Goal: Task Accomplishment & Management: Manage account settings

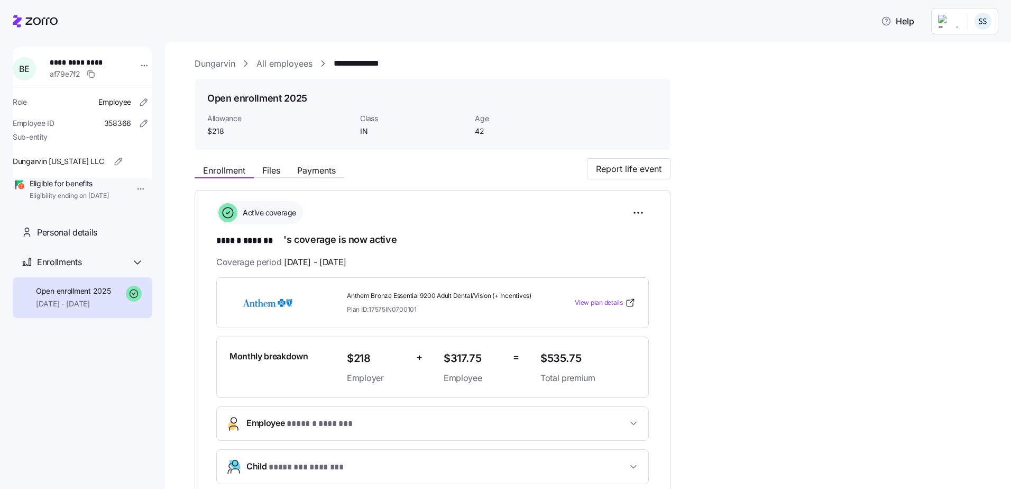
click at [292, 66] on link "All employees" at bounding box center [284, 63] width 56 height 13
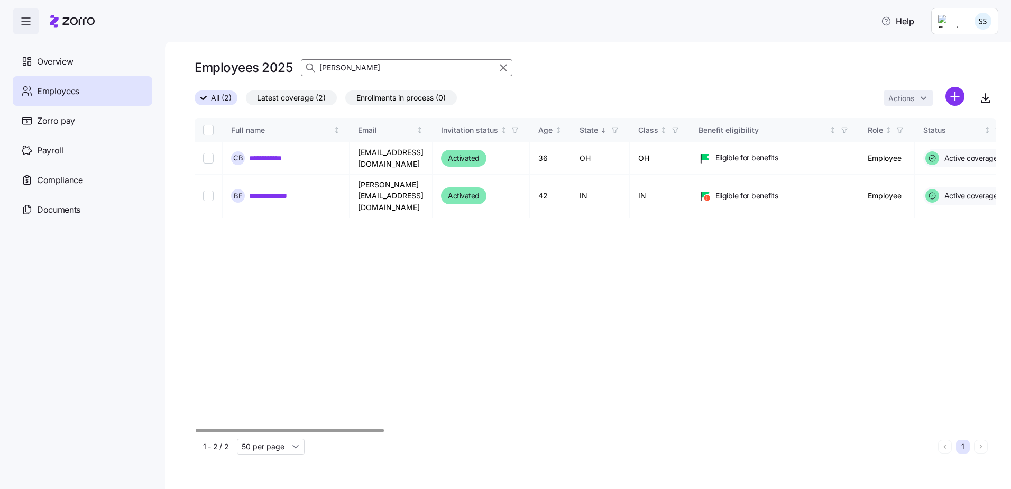
click at [360, 422] on div "**********" at bounding box center [596, 276] width 802 height 316
click at [331, 430] on div at bounding box center [290, 430] width 188 height 4
drag, startPoint x: 351, startPoint y: 80, endPoint x: 249, endPoint y: 72, distance: 102.4
click at [249, 72] on div "Employees 2025 [PERSON_NAME]" at bounding box center [596, 72] width 802 height 30
drag, startPoint x: 401, startPoint y: 67, endPoint x: 14, endPoint y: 111, distance: 390.0
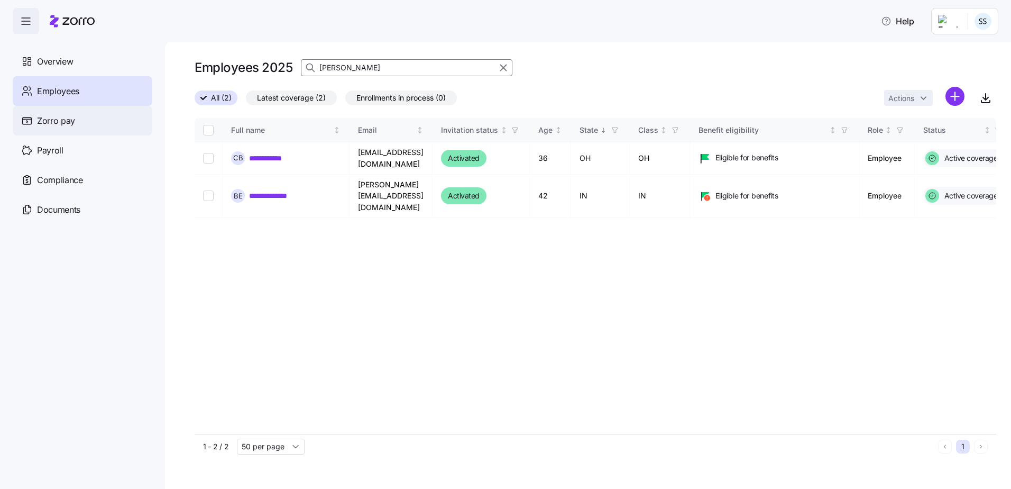
click at [62, 102] on div "**********" at bounding box center [505, 241] width 1011 height 482
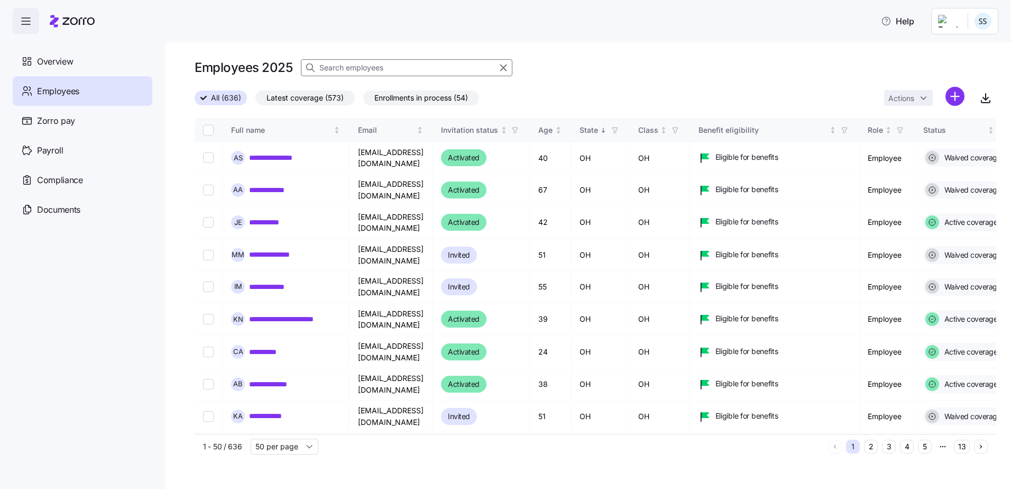
click at [349, 68] on input at bounding box center [406, 67] width 211 height 17
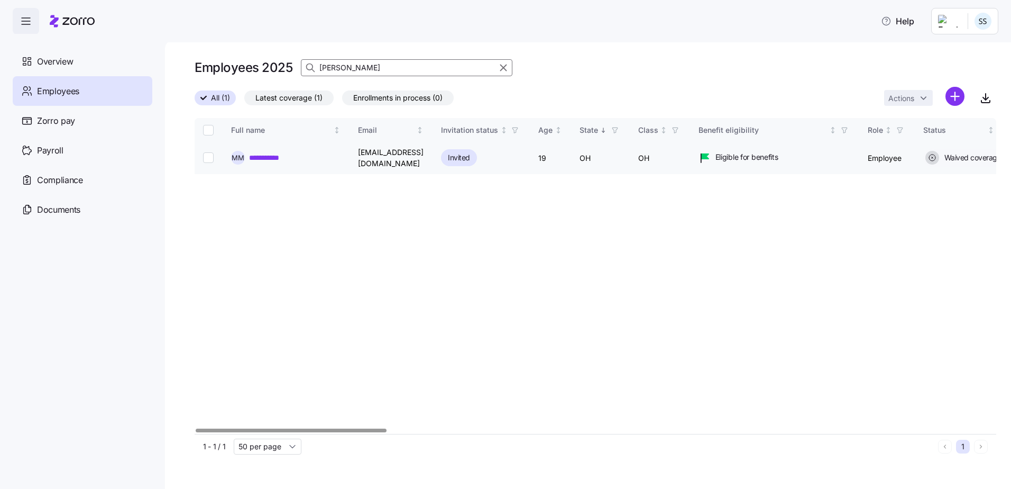
type input "[PERSON_NAME]"
click at [253, 152] on link "**********" at bounding box center [271, 157] width 45 height 11
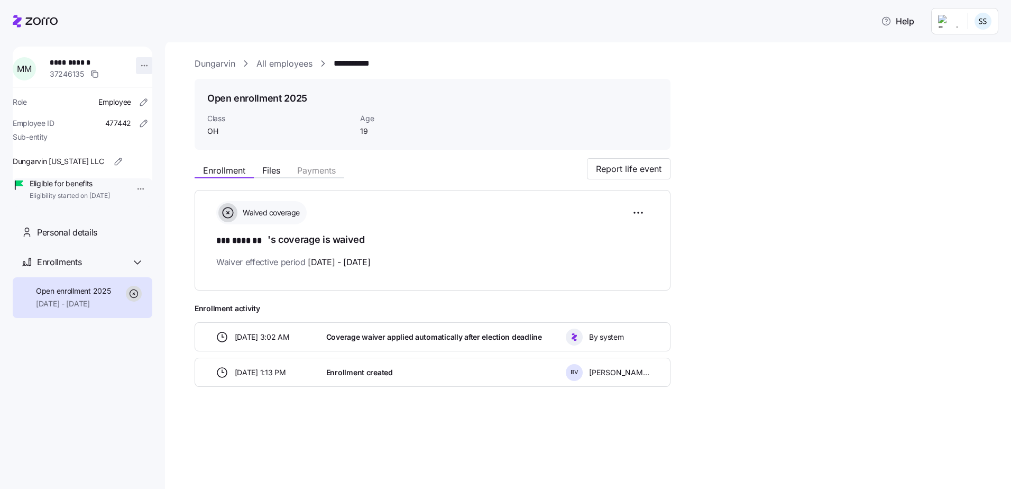
click at [140, 59] on html "**********" at bounding box center [505, 241] width 1011 height 482
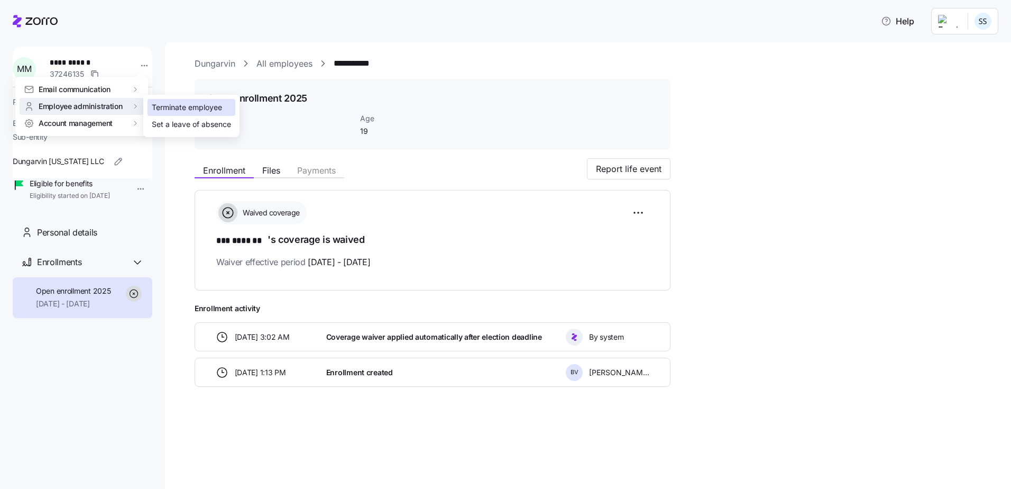
drag, startPoint x: 148, startPoint y: 104, endPoint x: 154, endPoint y: 104, distance: 6.3
click at [150, 104] on div "Terminate employee" at bounding box center [192, 107] width 88 height 17
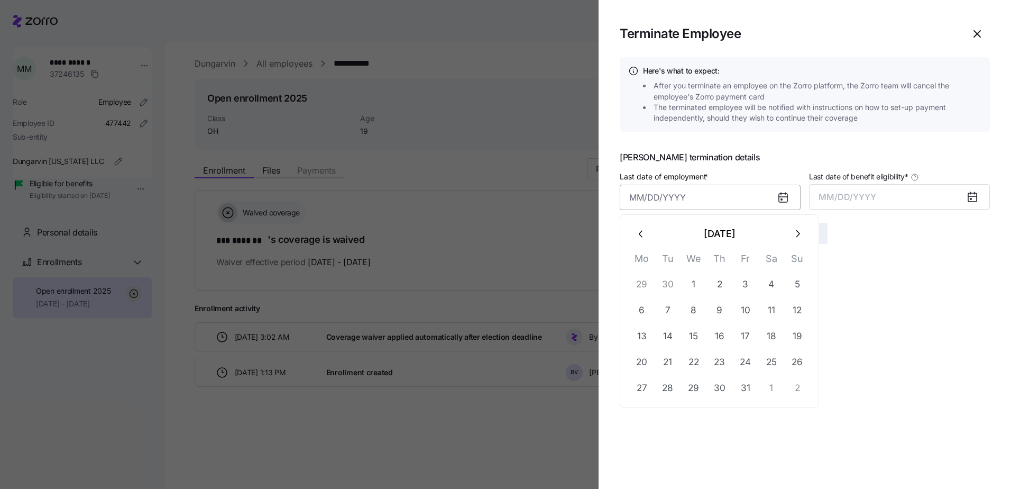
click at [661, 200] on input "Last date of employment *" at bounding box center [710, 197] width 181 height 25
click at [632, 227] on button "button" at bounding box center [641, 233] width 25 height 25
drag, startPoint x: 715, startPoint y: 283, endPoint x: 772, endPoint y: 248, distance: 66.7
click at [716, 283] on button "4" at bounding box center [719, 284] width 25 height 25
type input "[DATE]"
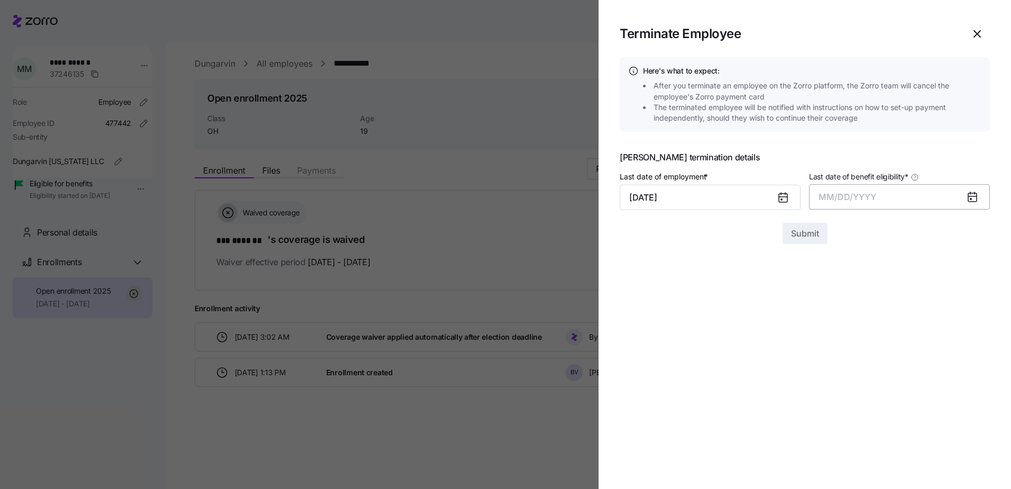
click at [844, 186] on button "MM/DD/YYYY" at bounding box center [899, 196] width 181 height 25
click at [861, 344] on button "Oct" at bounding box center [848, 340] width 60 height 25
click at [814, 240] on button "Submit" at bounding box center [804, 233] width 45 height 21
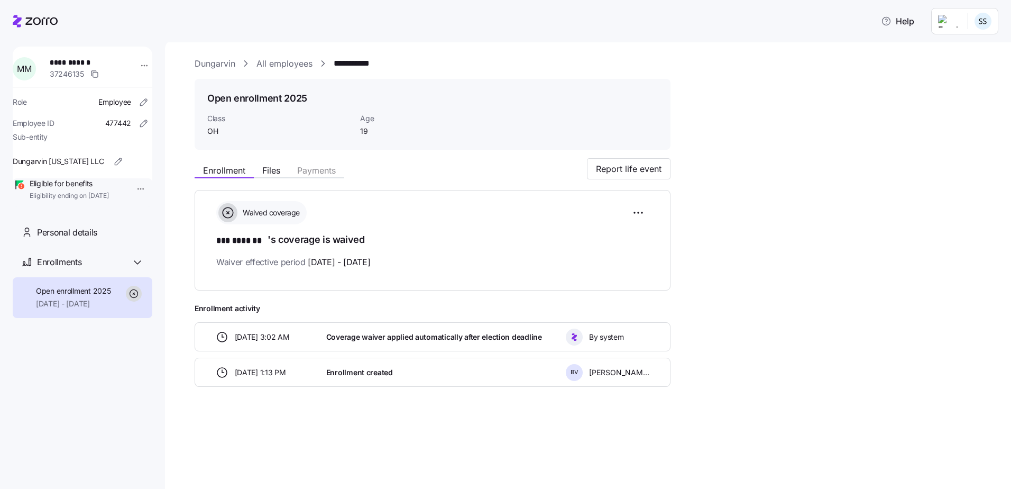
drag, startPoint x: 269, startPoint y: 59, endPoint x: 119, endPoint y: 79, distance: 150.9
click at [270, 59] on link "All employees" at bounding box center [284, 63] width 56 height 13
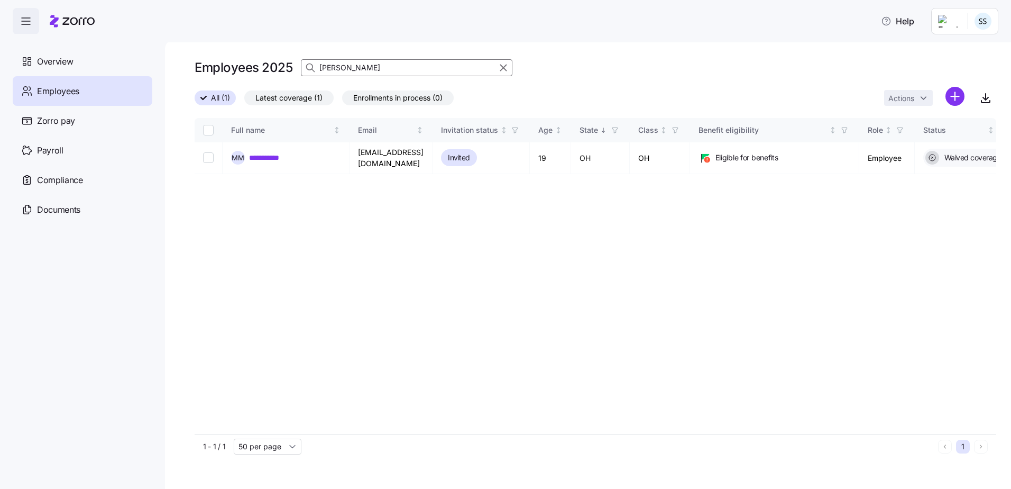
drag, startPoint x: 357, startPoint y: 68, endPoint x: 199, endPoint y: 68, distance: 158.1
click at [211, 68] on div "Employees 2025 [PERSON_NAME]" at bounding box center [596, 67] width 802 height 21
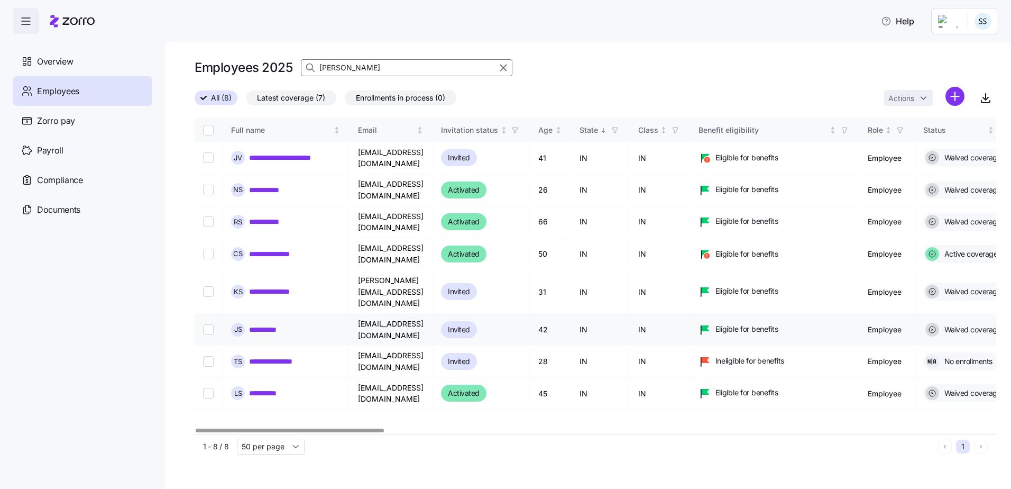
type input "[PERSON_NAME]"
click at [273, 324] on link "**********" at bounding box center [268, 329] width 39 height 11
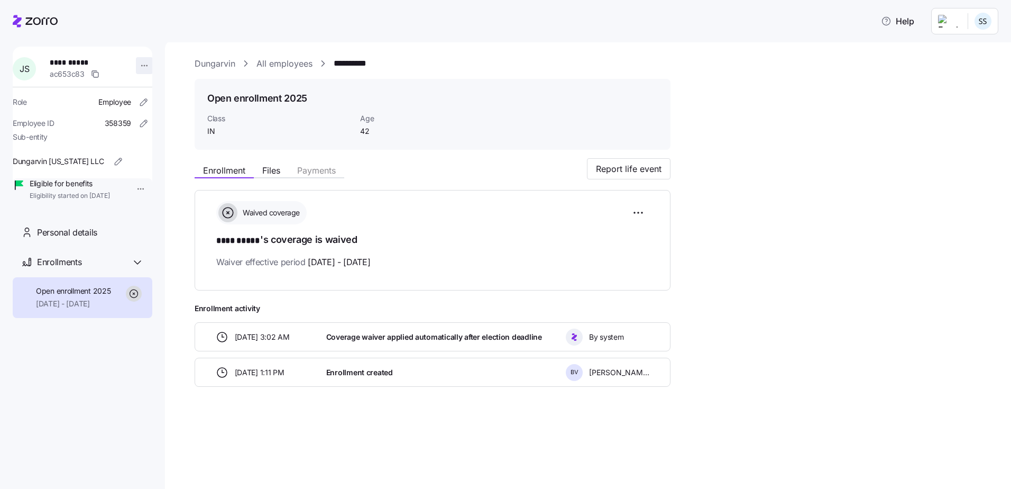
click at [139, 67] on html "**********" at bounding box center [505, 241] width 1011 height 482
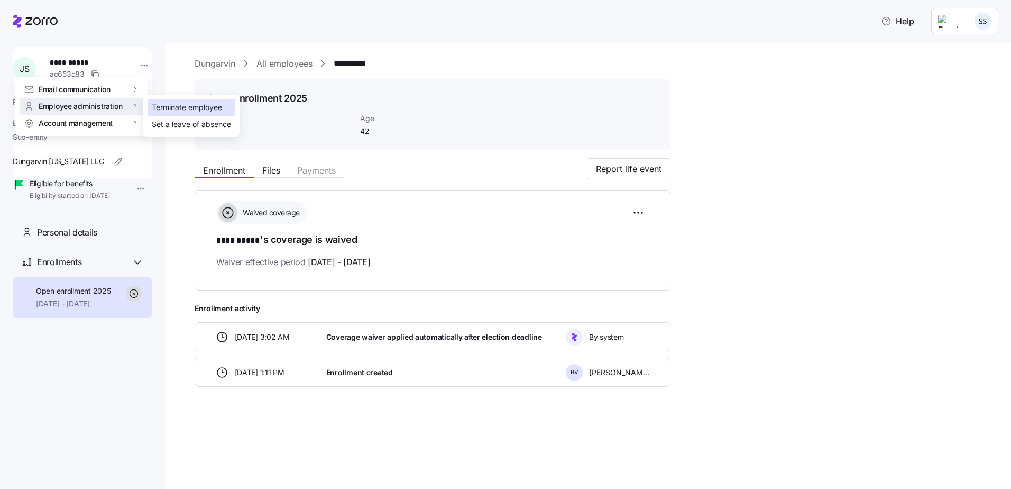
click at [194, 106] on div "Terminate employee" at bounding box center [187, 108] width 70 height 12
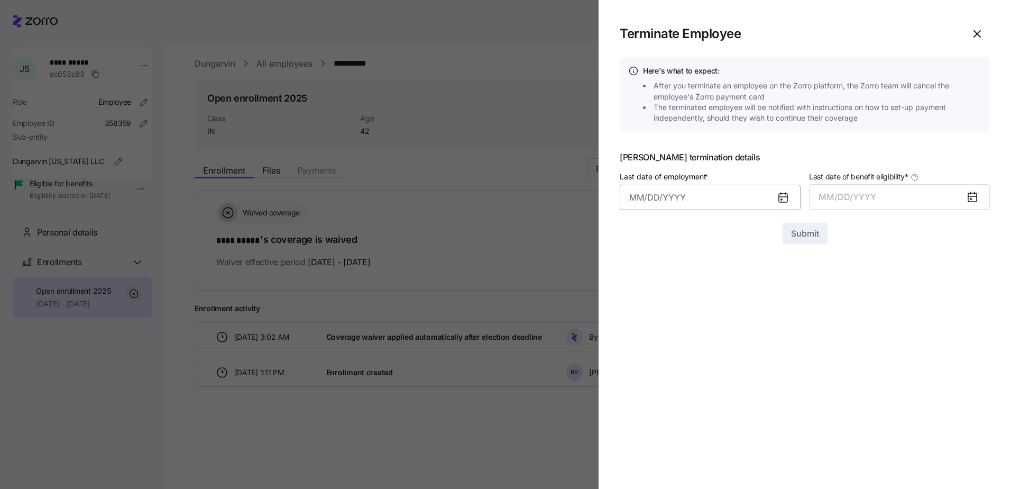
click at [693, 196] on input "Last date of employment *" at bounding box center [710, 197] width 181 height 25
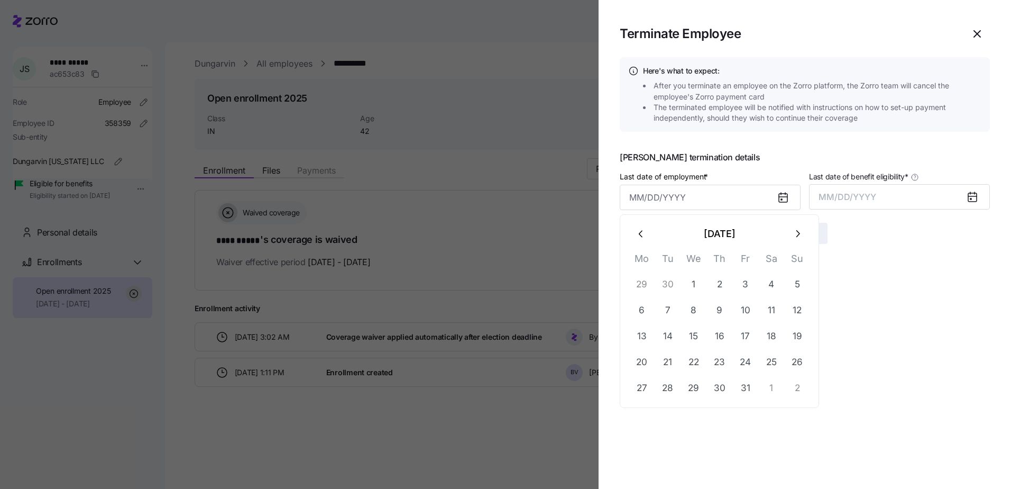
click at [641, 235] on icon "button" at bounding box center [642, 234] width 12 height 12
click at [715, 286] on button "4" at bounding box center [719, 284] width 25 height 25
type input "[DATE]"
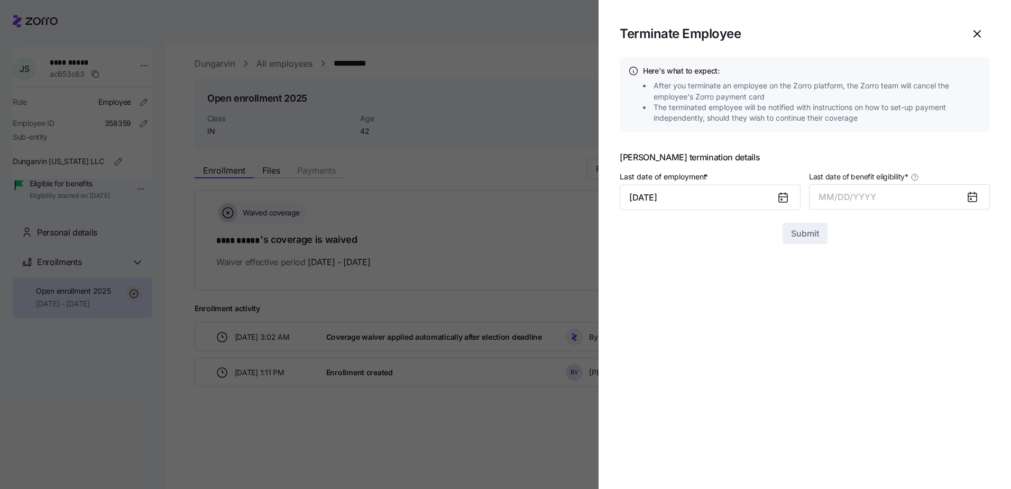
click at [818, 180] on span "Last date of benefit eligibility *" at bounding box center [858, 176] width 99 height 11
click at [818, 184] on button "MM/DD/YYYY" at bounding box center [899, 196] width 181 height 25
click at [831, 195] on span "MM/DD/YYYY" at bounding box center [847, 196] width 58 height 11
click at [879, 195] on button "MM/DD/YYYY" at bounding box center [899, 196] width 181 height 25
click at [837, 335] on button "Oct" at bounding box center [848, 340] width 60 height 25
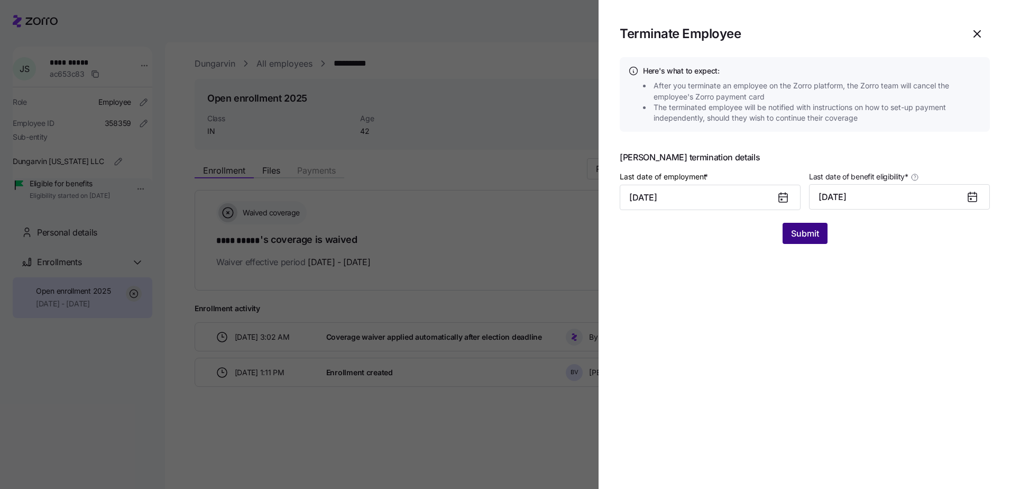
click at [818, 232] on span "Submit" at bounding box center [805, 233] width 28 height 13
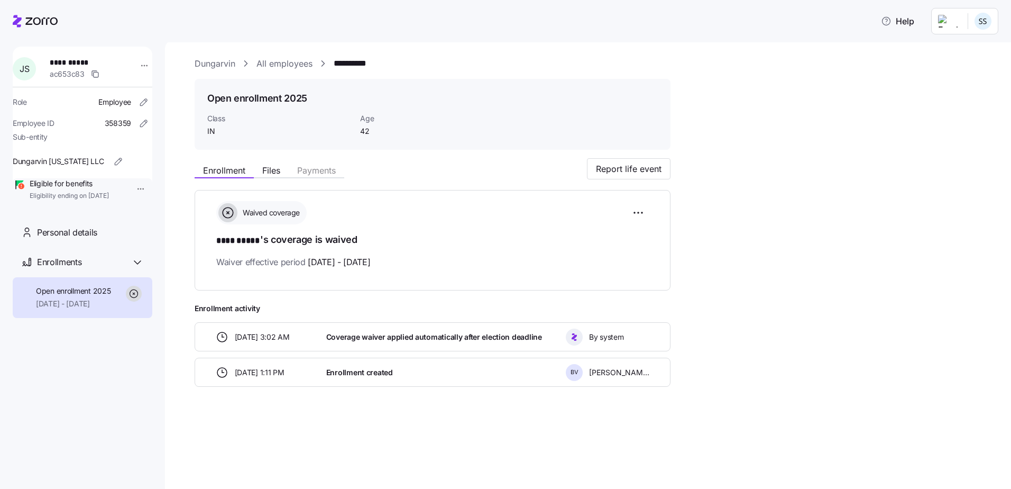
click at [308, 62] on link "All employees" at bounding box center [284, 63] width 56 height 13
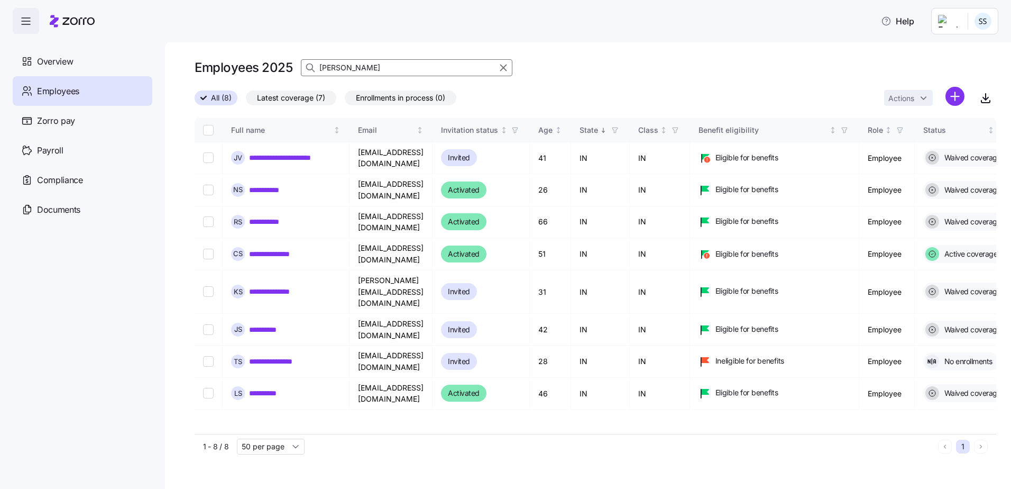
drag, startPoint x: 374, startPoint y: 68, endPoint x: 264, endPoint y: 71, distance: 110.0
click at [264, 71] on div "Employees 2025 [PERSON_NAME]" at bounding box center [596, 67] width 802 height 21
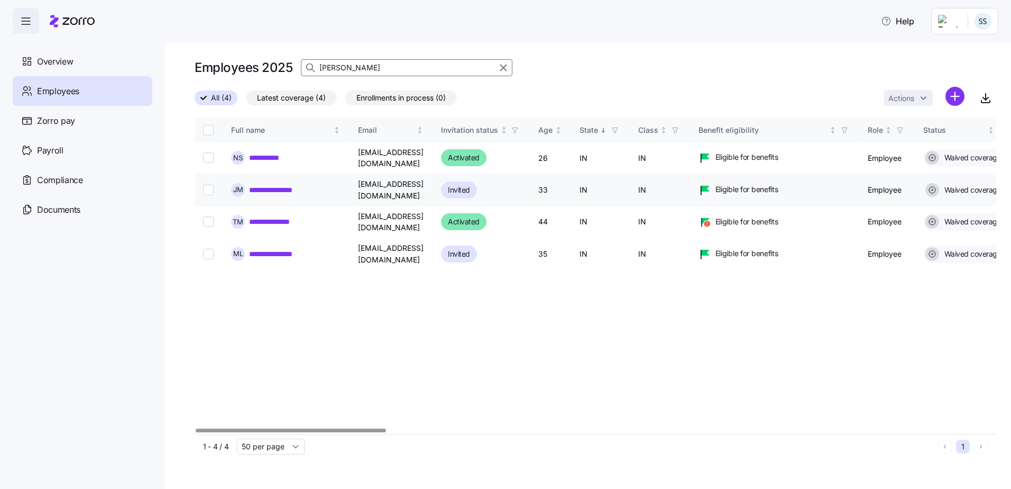
type input "[PERSON_NAME]"
click at [280, 185] on link "**********" at bounding box center [277, 190] width 57 height 11
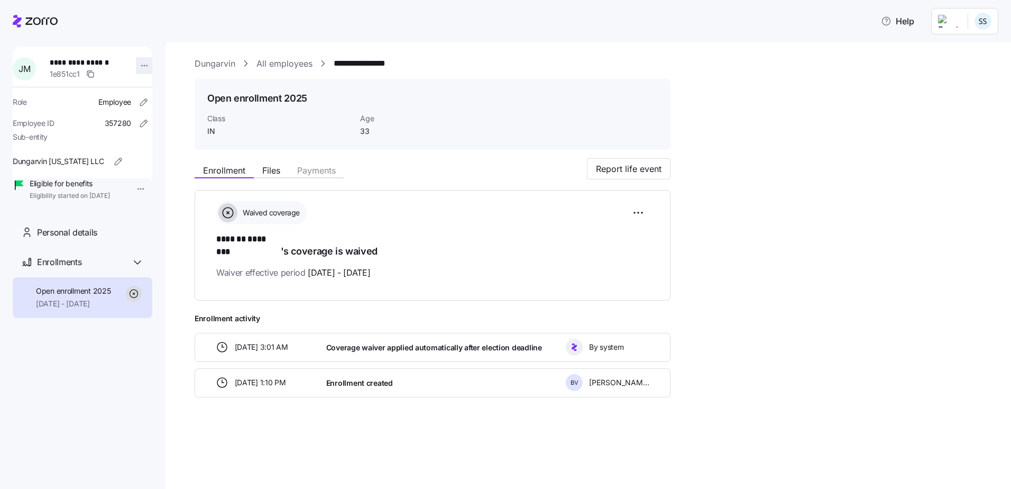
click at [143, 69] on html "**********" at bounding box center [505, 241] width 1011 height 482
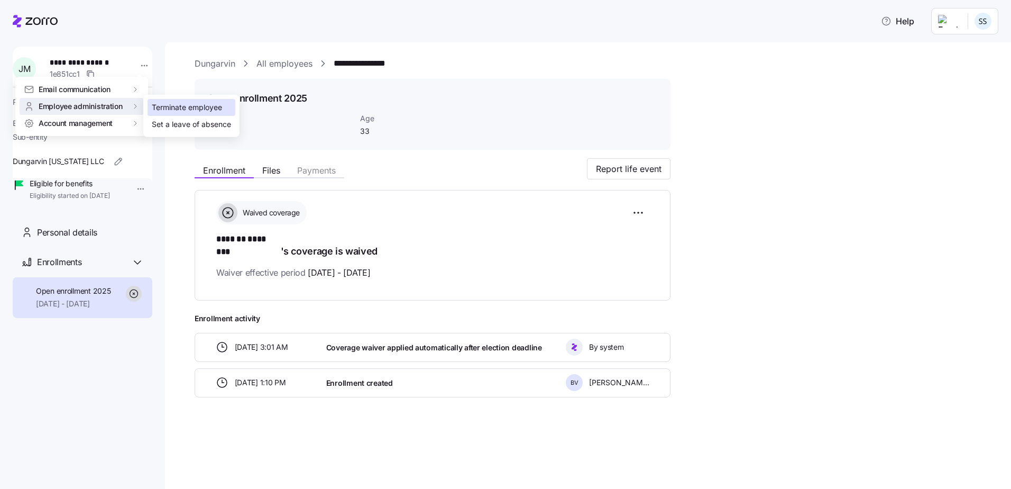
click at [207, 107] on div "Terminate employee" at bounding box center [187, 108] width 70 height 12
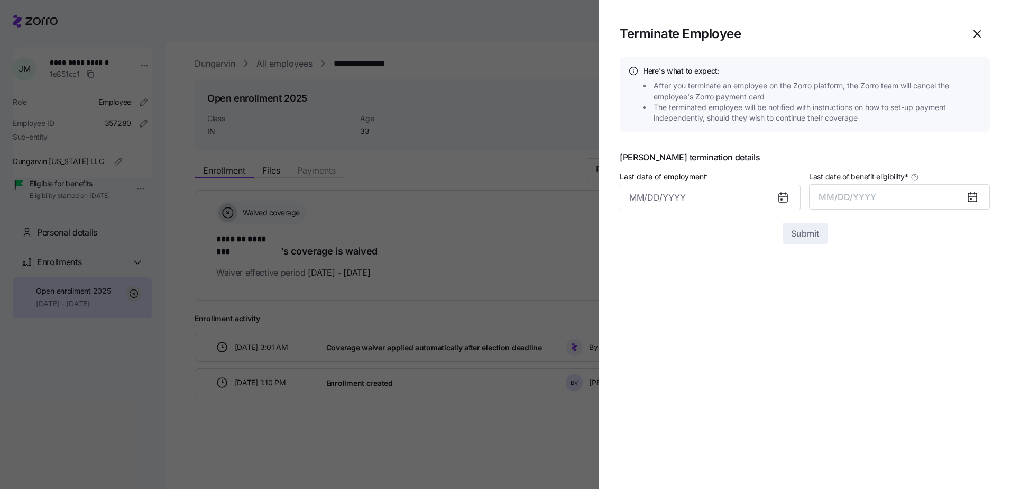
click at [673, 218] on div at bounding box center [805, 216] width 370 height 13
click at [670, 197] on input "Last date of employment *" at bounding box center [710, 197] width 181 height 25
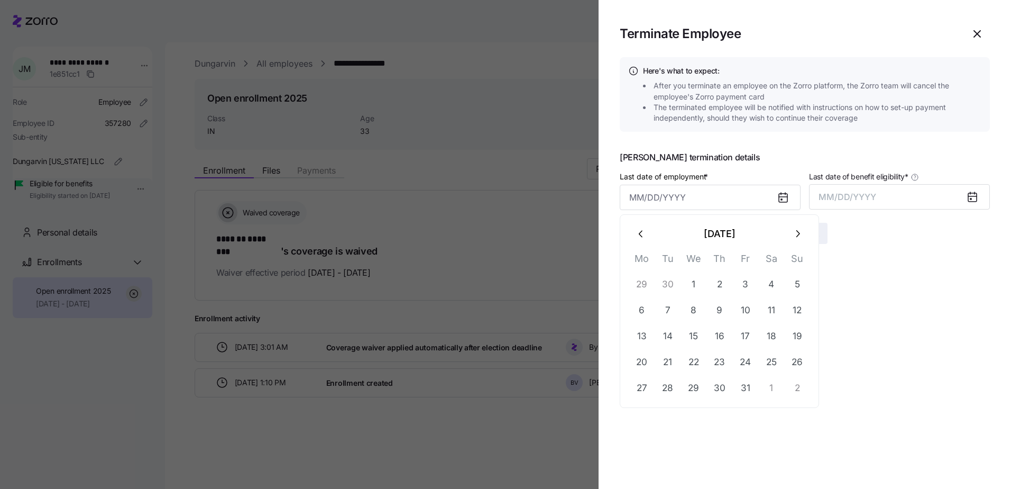
click at [646, 242] on button "button" at bounding box center [641, 233] width 25 height 25
click at [745, 284] on button "5" at bounding box center [745, 284] width 25 height 25
type input "[DATE]"
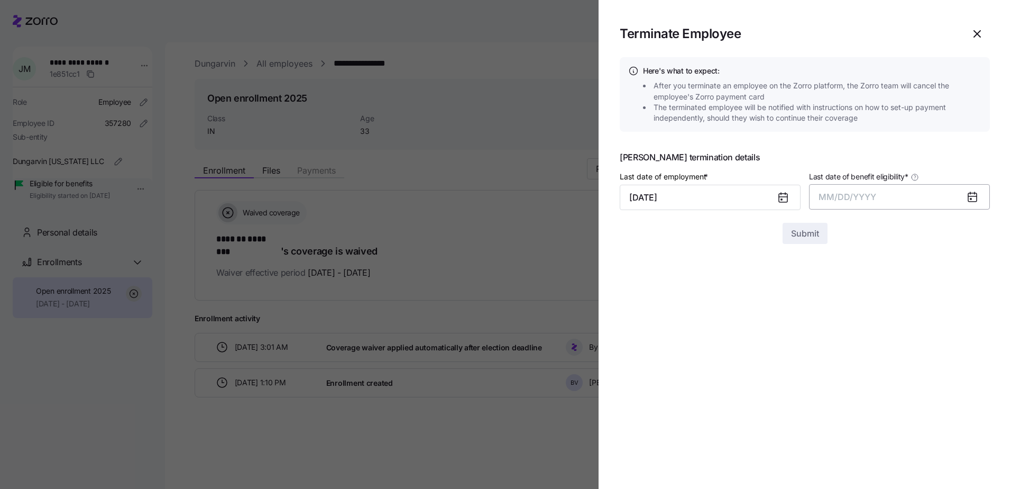
click at [876, 195] on button "MM/DD/YYYY" at bounding box center [899, 196] width 181 height 25
click at [842, 340] on button "Oct" at bounding box center [848, 340] width 60 height 25
click at [793, 264] on section "Terminate Employee Here's what to expect: After you terminate an employee on th…" at bounding box center [805, 244] width 412 height 489
click at [808, 226] on button "Submit" at bounding box center [804, 233] width 45 height 21
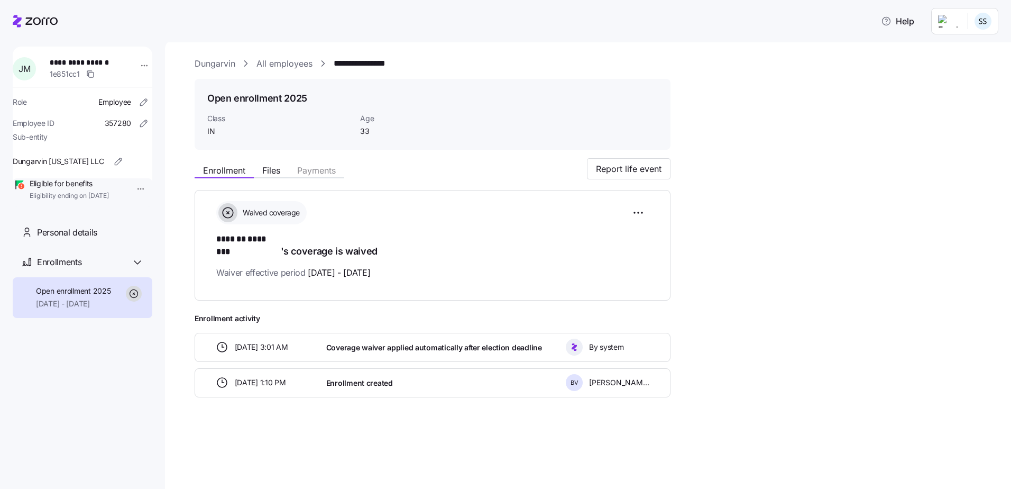
click at [297, 62] on link "All employees" at bounding box center [284, 63] width 56 height 13
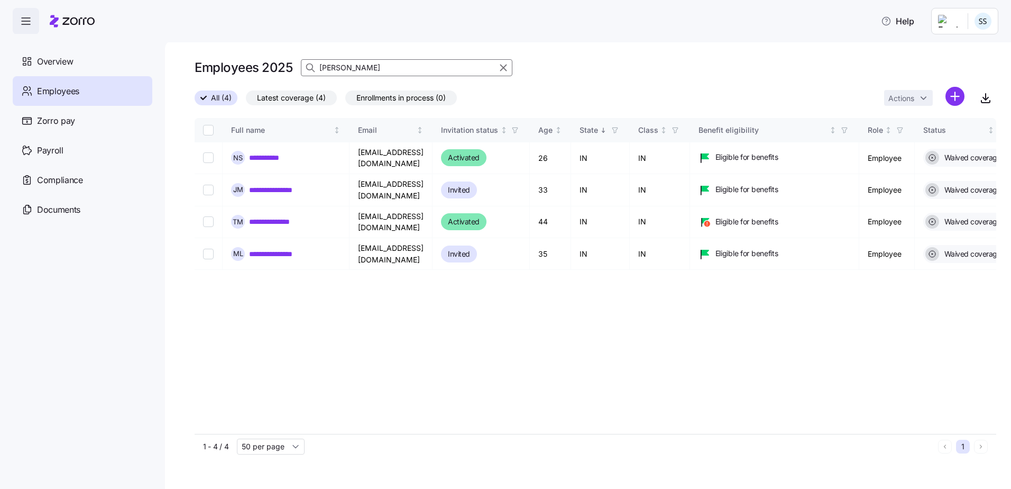
drag, startPoint x: 329, startPoint y: 65, endPoint x: 337, endPoint y: 68, distance: 8.5
click at [329, 68] on input "[PERSON_NAME]" at bounding box center [406, 67] width 211 height 17
click at [338, 68] on input "[PERSON_NAME]" at bounding box center [406, 67] width 211 height 17
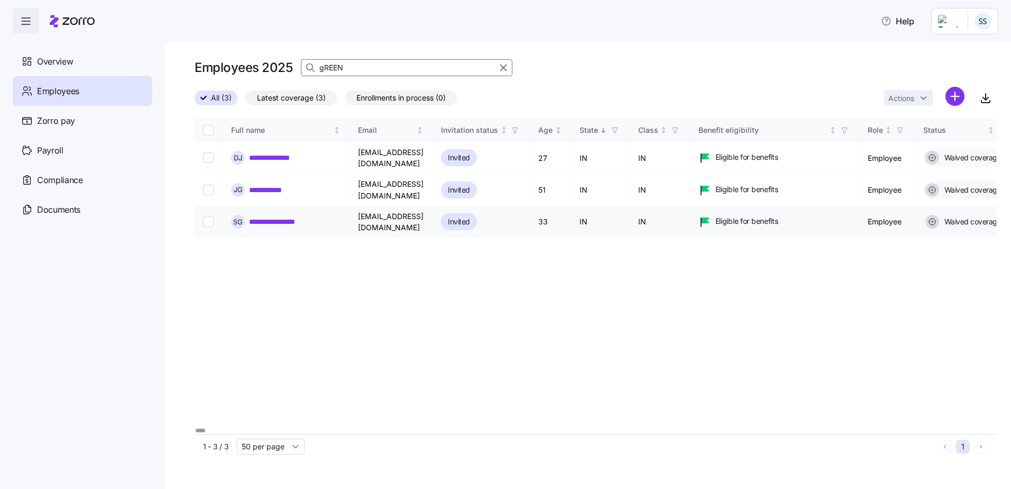
type input "gREEN"
click at [296, 216] on link "**********" at bounding box center [278, 221] width 59 height 11
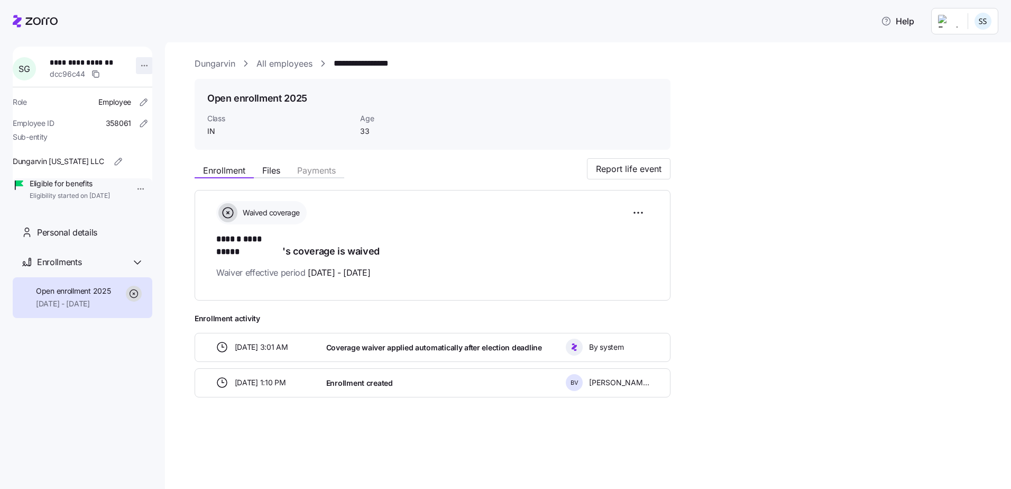
click at [141, 68] on html "**********" at bounding box center [505, 241] width 1011 height 482
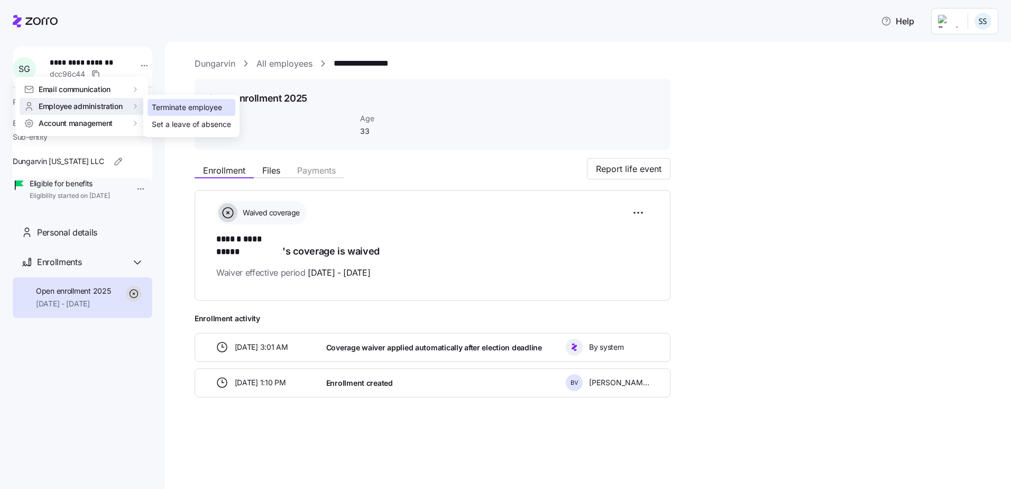
click at [162, 107] on div "Terminate employee" at bounding box center [187, 108] width 70 height 12
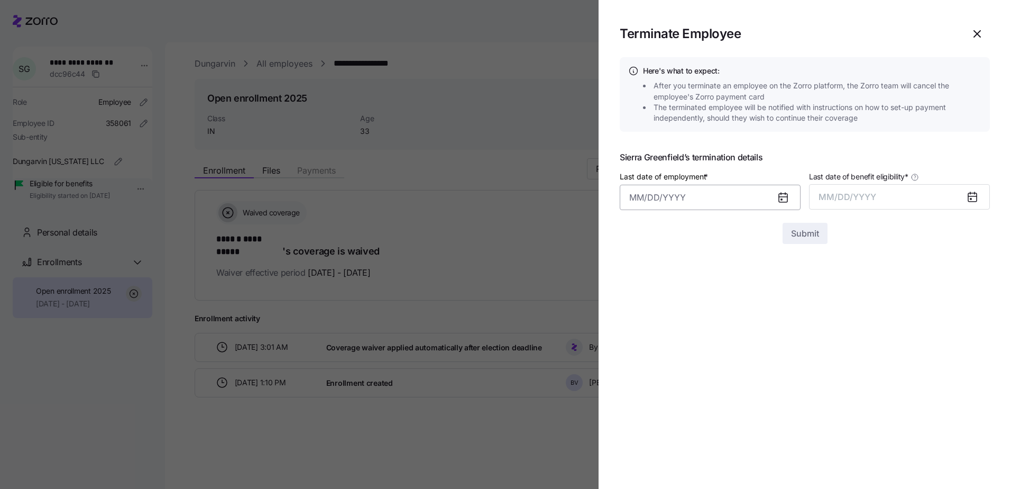
click at [715, 194] on input "Last date of employment *" at bounding box center [710, 197] width 181 height 25
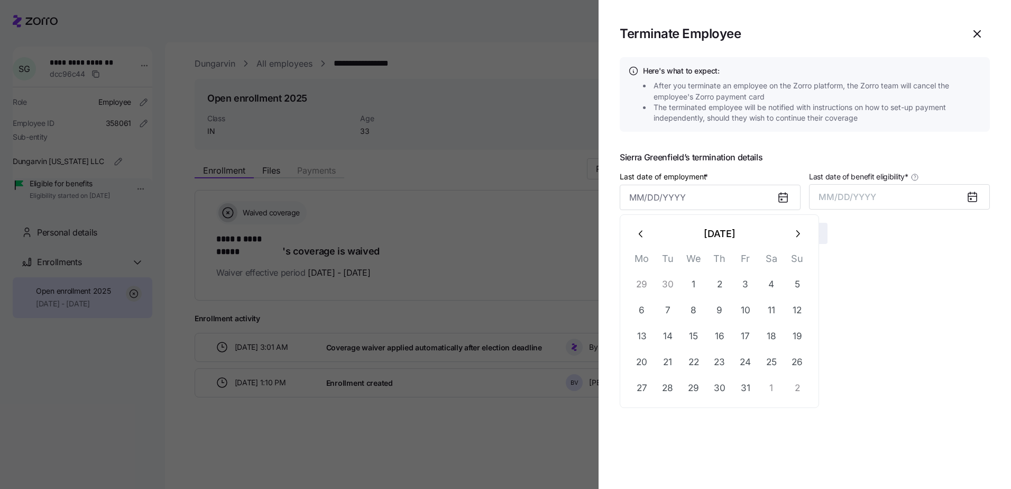
click at [647, 237] on icon "button" at bounding box center [642, 234] width 12 height 12
drag, startPoint x: 749, startPoint y: 287, endPoint x: 752, endPoint y: 281, distance: 6.6
click at [749, 286] on button "5" at bounding box center [745, 284] width 25 height 25
type input "[DATE]"
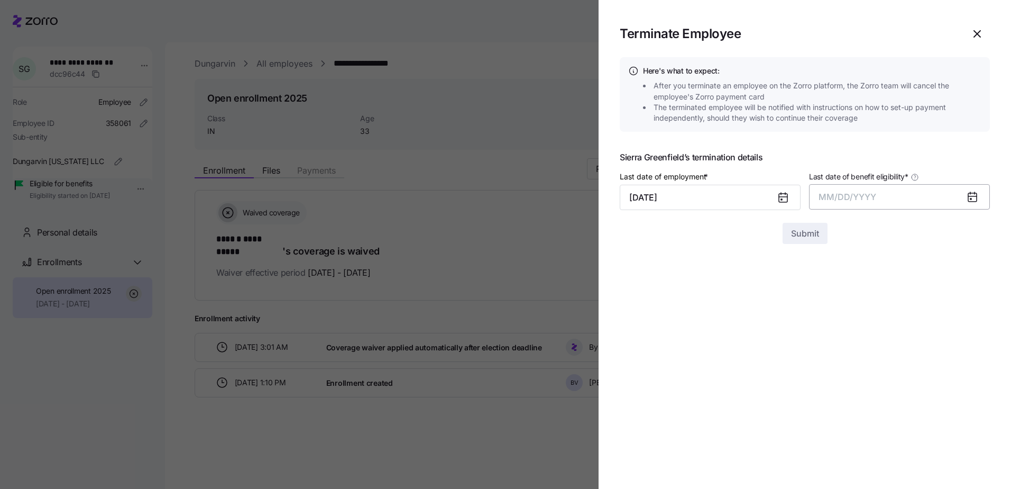
click at [818, 208] on button "MM/DD/YYYY" at bounding box center [899, 196] width 181 height 25
click at [847, 337] on button "Oct" at bounding box center [848, 340] width 60 height 25
click at [820, 232] on button "Submit" at bounding box center [804, 233] width 45 height 21
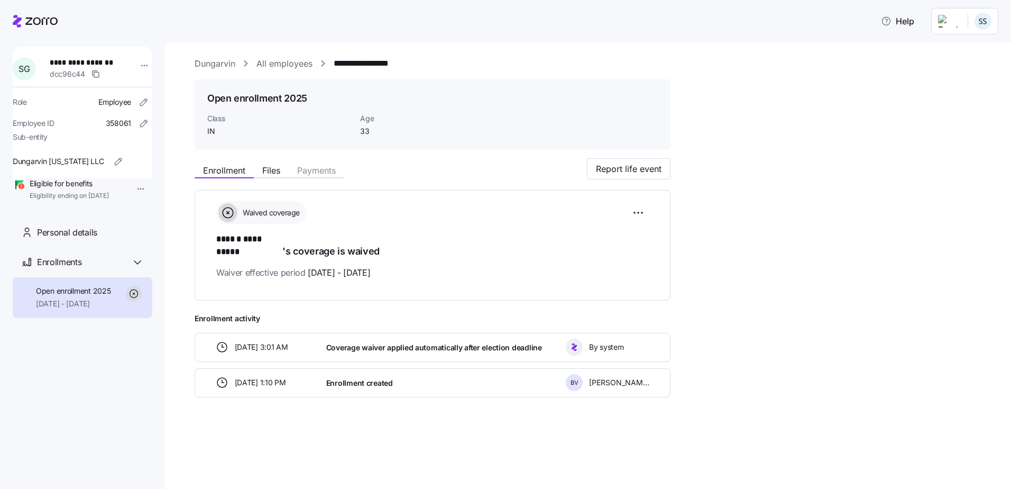
drag, startPoint x: 291, startPoint y: 60, endPoint x: 321, endPoint y: 60, distance: 29.6
click at [291, 60] on link "All employees" at bounding box center [284, 63] width 56 height 13
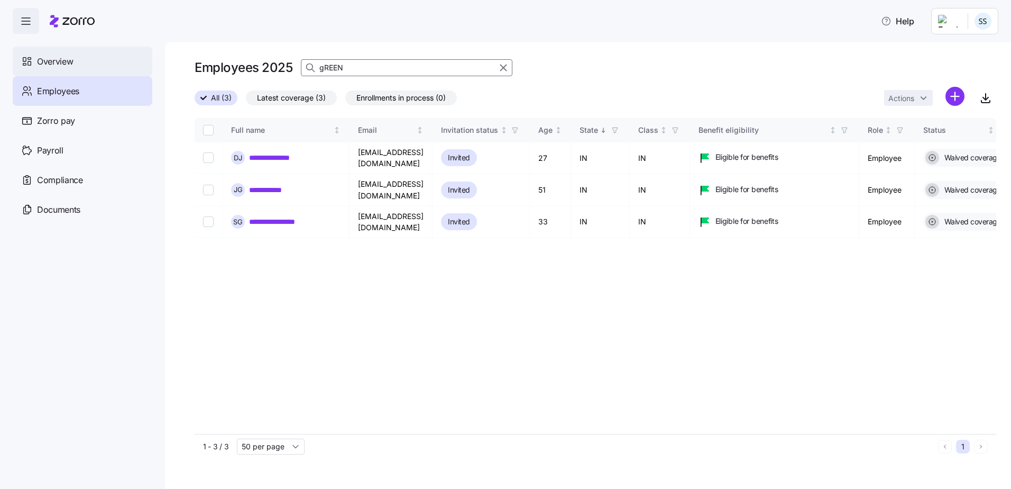
drag, startPoint x: 345, startPoint y: 66, endPoint x: 17, endPoint y: 52, distance: 327.6
click at [68, 45] on div "**********" at bounding box center [505, 241] width 1011 height 482
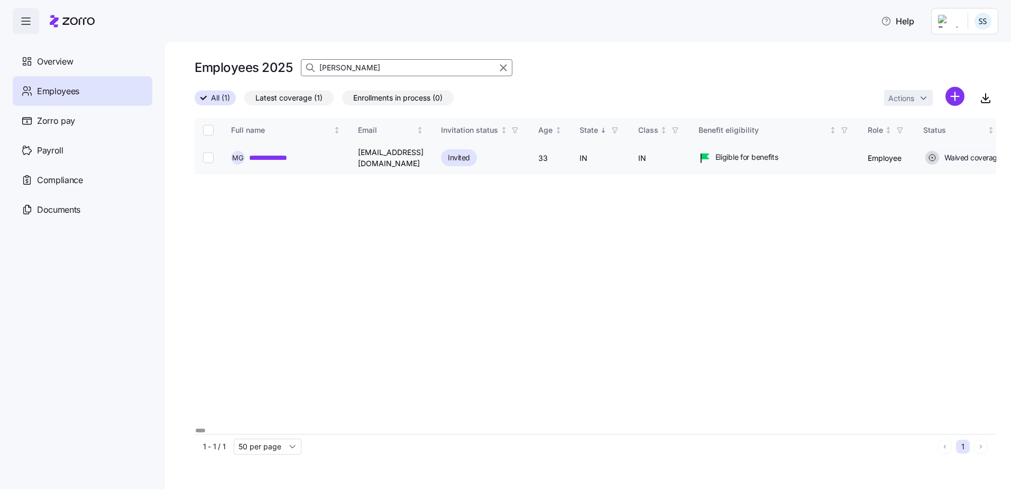
type input "[PERSON_NAME]"
click at [286, 156] on link "**********" at bounding box center [276, 157] width 54 height 11
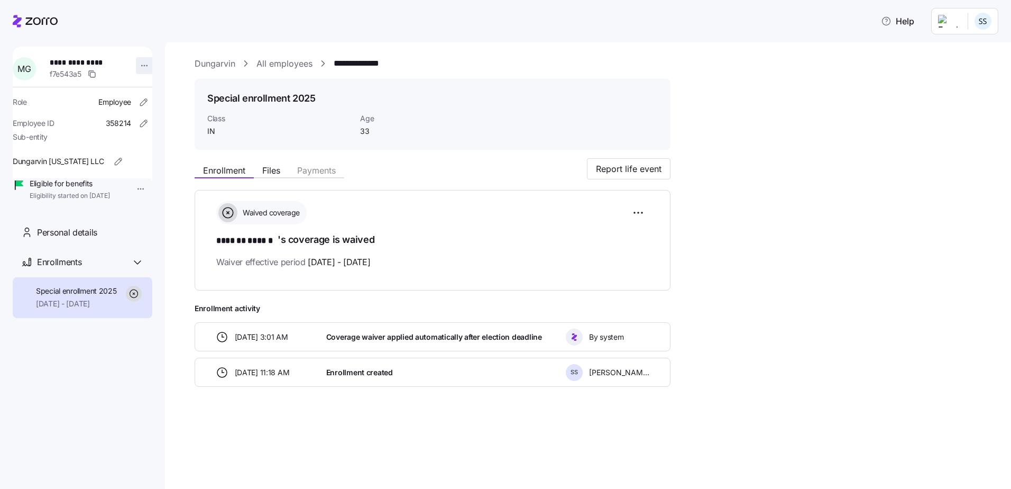
click at [137, 63] on html "**********" at bounding box center [505, 241] width 1011 height 482
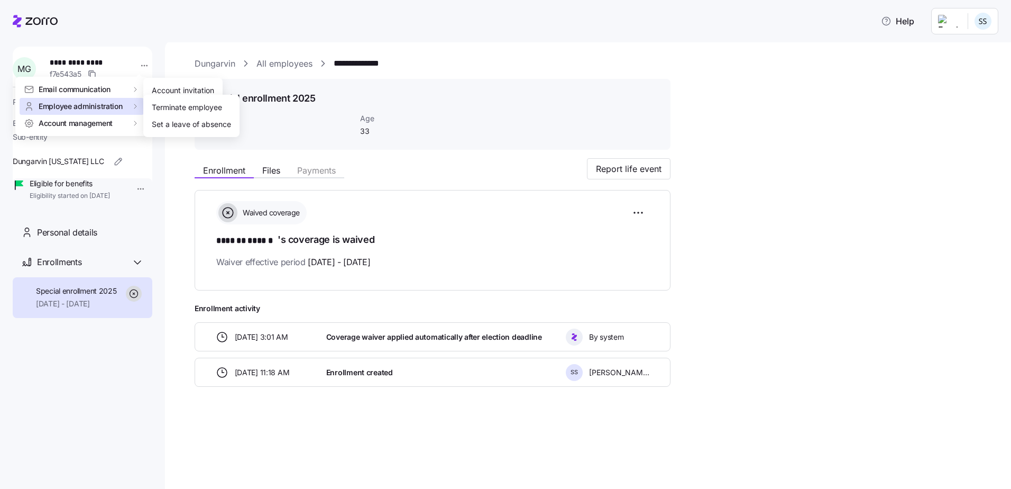
click at [105, 106] on span "Employee administration" at bounding box center [81, 106] width 84 height 11
click at [186, 105] on div "Terminate employee" at bounding box center [187, 108] width 70 height 12
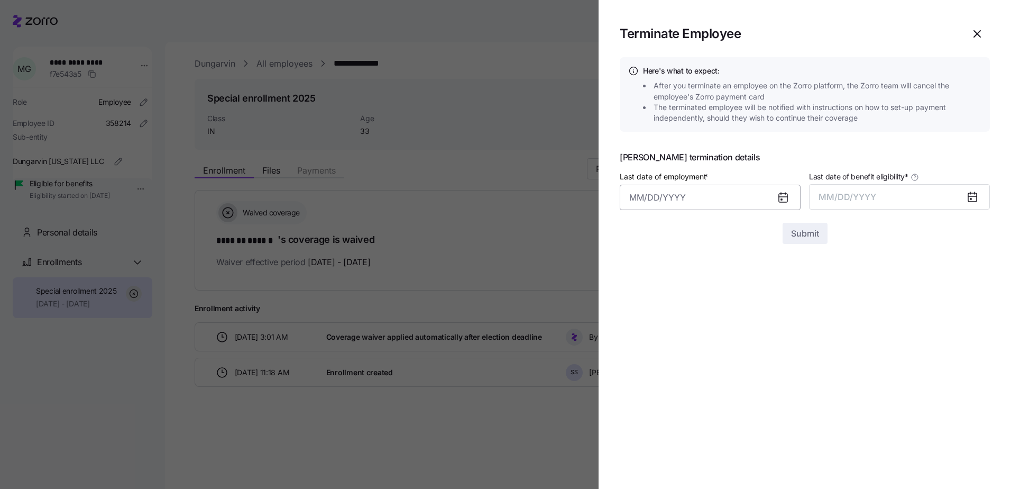
click at [647, 187] on input "Last date of employment *" at bounding box center [710, 197] width 181 height 25
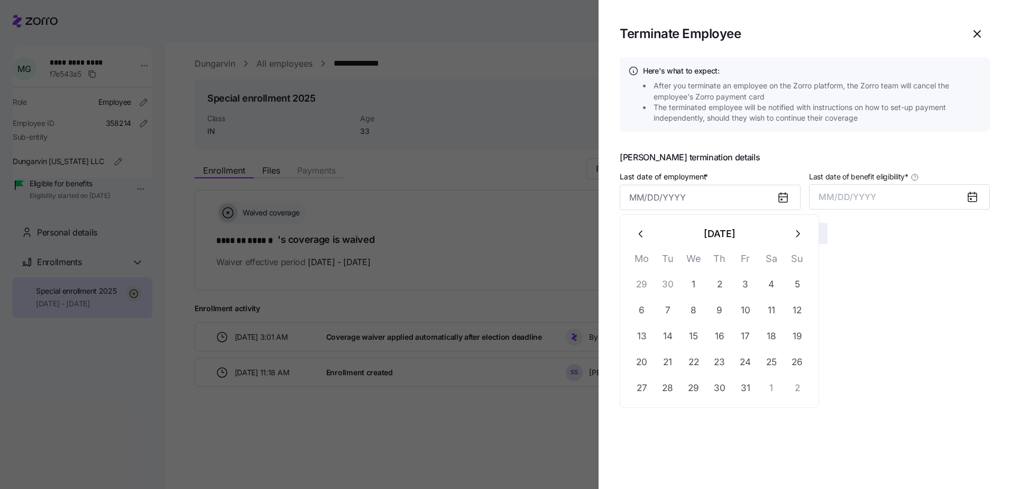
click at [639, 234] on icon "button" at bounding box center [642, 234] width 12 height 12
click at [746, 284] on button "5" at bounding box center [745, 284] width 25 height 25
type input "[DATE]"
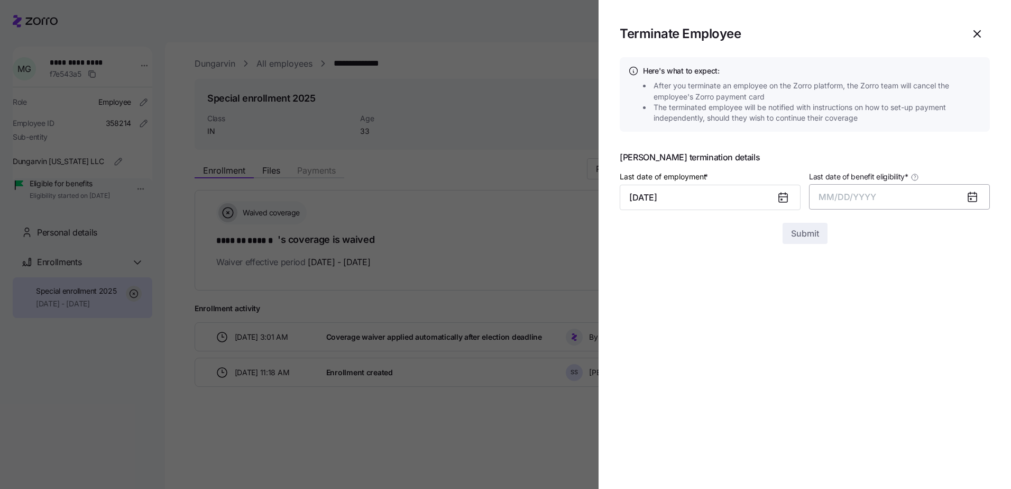
click at [851, 195] on span "MM/DD/YYYY" at bounding box center [847, 196] width 58 height 11
click at [855, 338] on button "Oct" at bounding box center [848, 340] width 60 height 25
click at [821, 226] on button "Submit" at bounding box center [804, 233] width 45 height 21
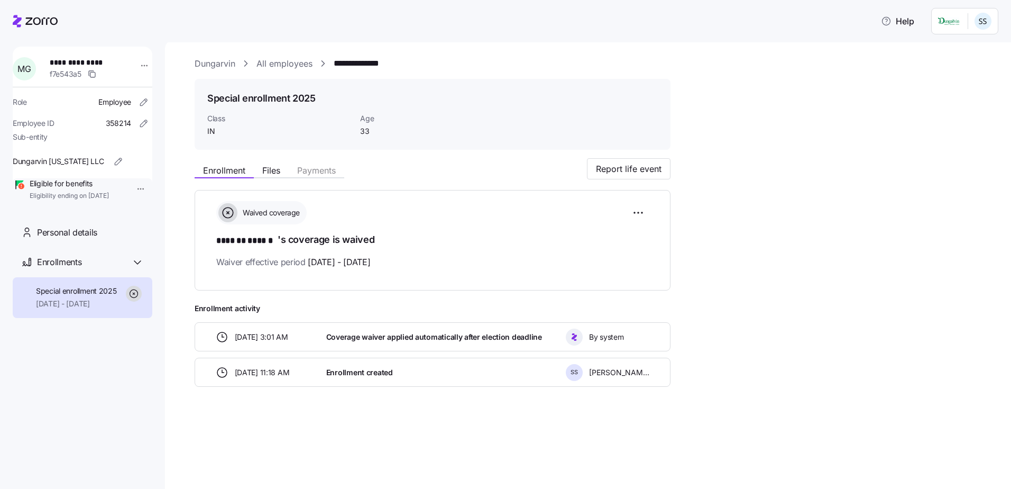
click at [287, 64] on link "All employees" at bounding box center [284, 63] width 56 height 13
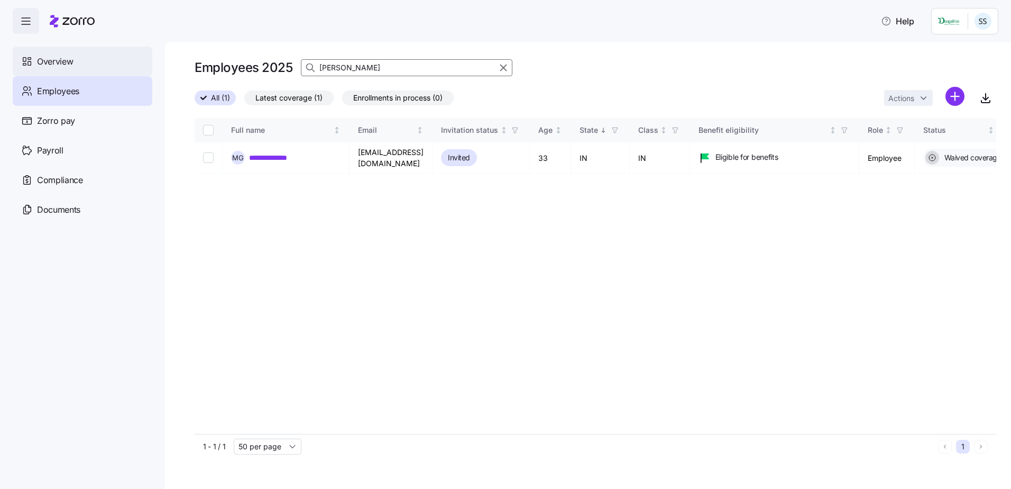
drag, startPoint x: 388, startPoint y: 66, endPoint x: 131, endPoint y: 59, distance: 256.5
click at [139, 59] on div "**********" at bounding box center [505, 241] width 1011 height 482
click at [415, 71] on input "[PERSON_NAME]" at bounding box center [406, 67] width 211 height 17
drag, startPoint x: 404, startPoint y: 70, endPoint x: 13, endPoint y: 48, distance: 391.9
click at [13, 48] on div "**********" at bounding box center [505, 241] width 1011 height 482
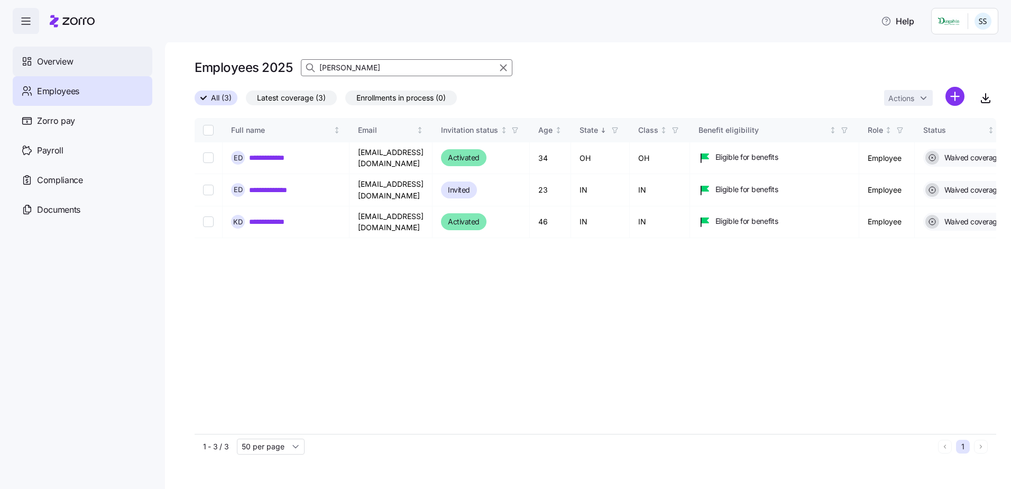
drag, startPoint x: 135, startPoint y: 46, endPoint x: 81, endPoint y: 49, distance: 54.0
click at [112, 48] on div "**********" at bounding box center [505, 241] width 1011 height 482
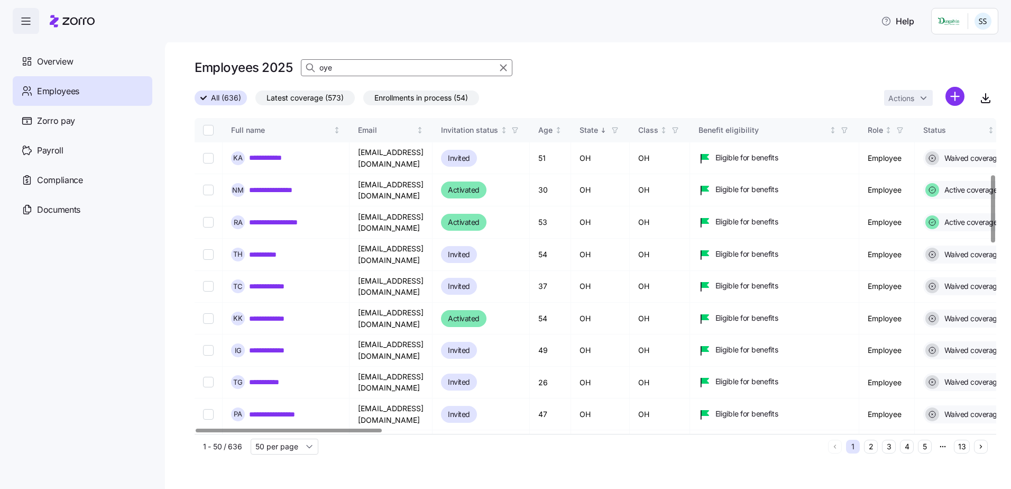
scroll to position [264, 0]
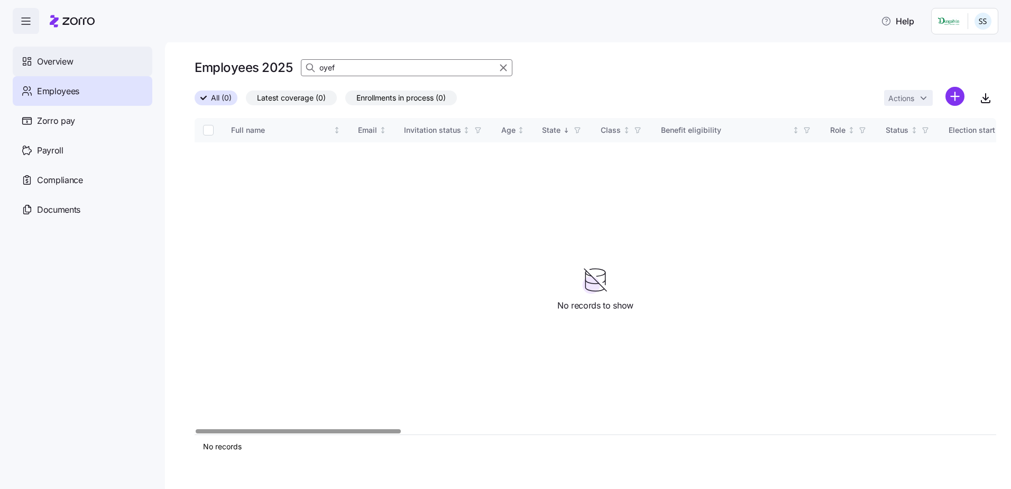
drag, startPoint x: 352, startPoint y: 62, endPoint x: 149, endPoint y: 65, distance: 203.6
click at [236, 62] on div "Employees 2025 oyef" at bounding box center [596, 67] width 802 height 21
type input "Y"
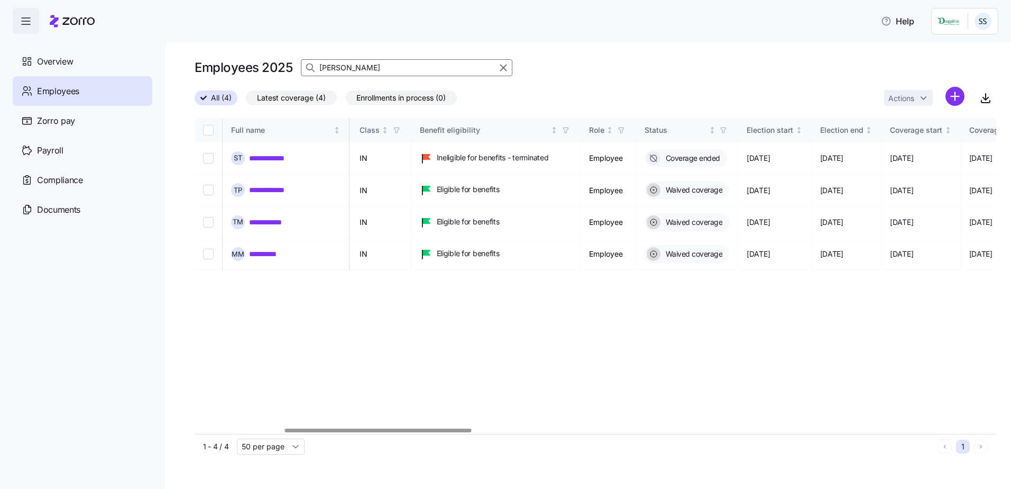
scroll to position [0, 494]
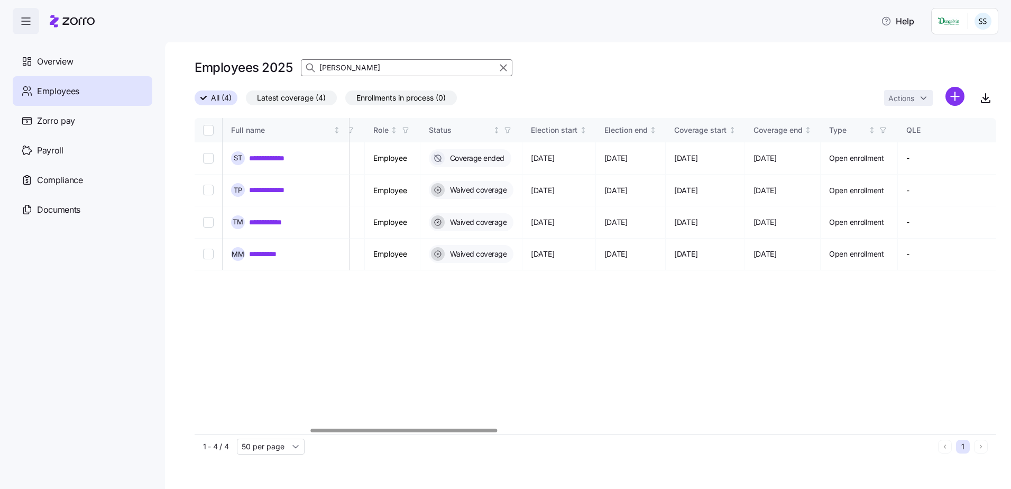
click at [456, 429] on div at bounding box center [404, 430] width 186 height 4
click at [207, 66] on div "Employees 2025 [PERSON_NAME]" at bounding box center [596, 67] width 802 height 21
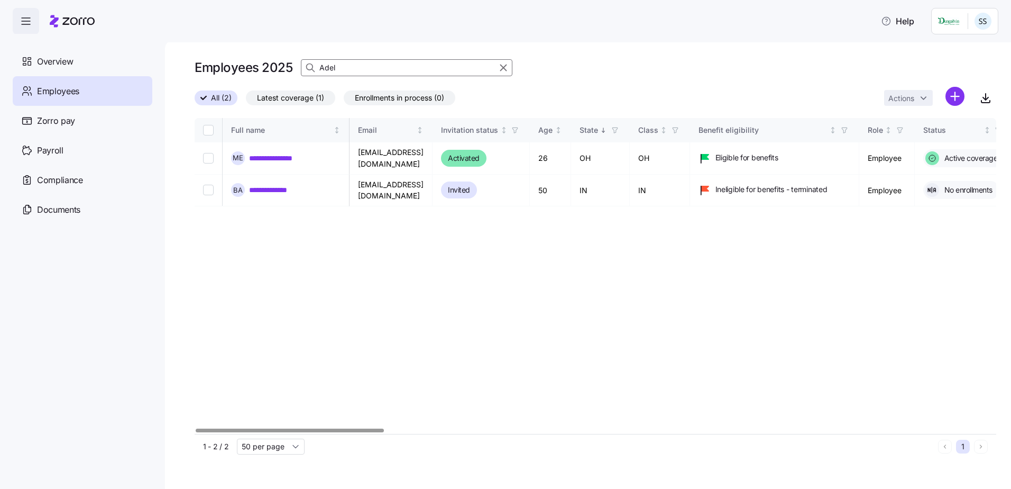
click at [196, 432] on div at bounding box center [290, 430] width 188 height 4
type input "Adel"
click at [280, 189] on link "**********" at bounding box center [277, 190] width 57 height 11
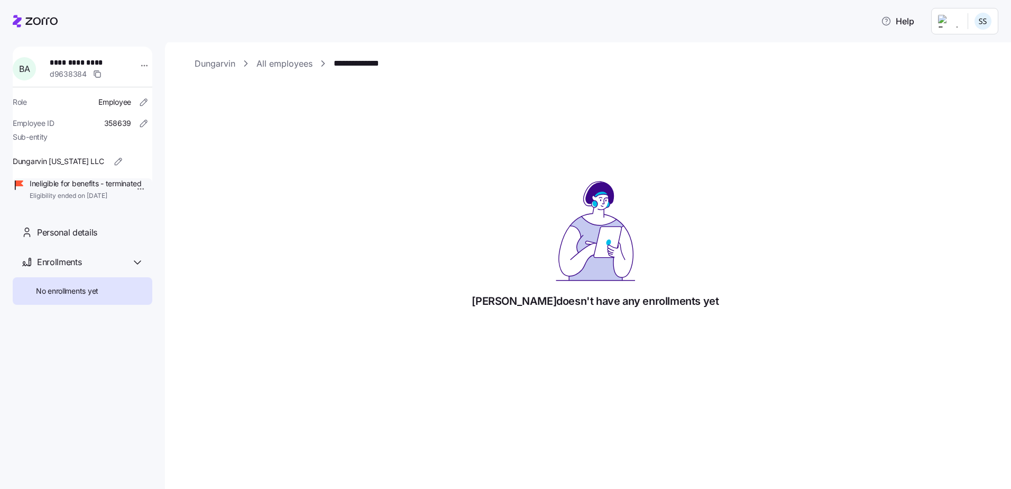
click at [283, 60] on link "All employees" at bounding box center [284, 63] width 56 height 13
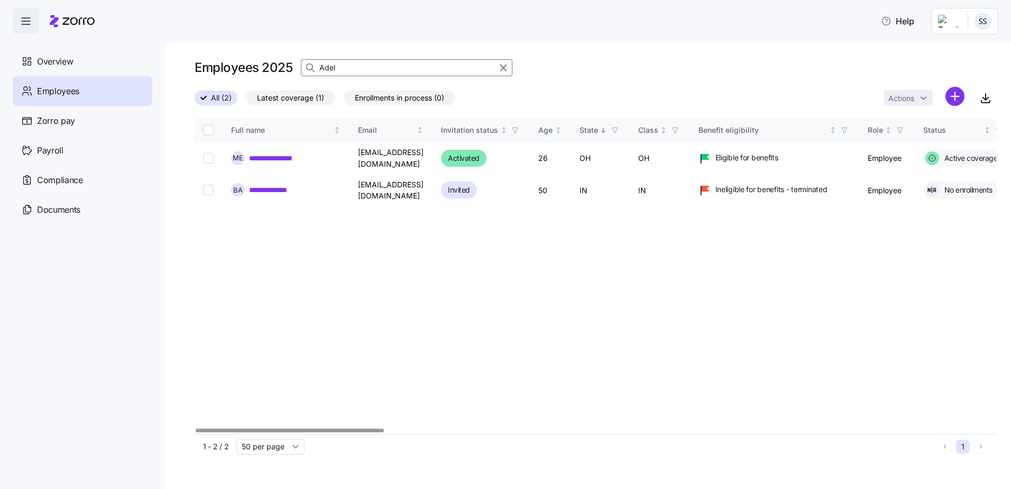
drag, startPoint x: 338, startPoint y: 68, endPoint x: 82, endPoint y: 24, distance: 260.2
click at [196, 56] on div "**********" at bounding box center [588, 264] width 846 height 448
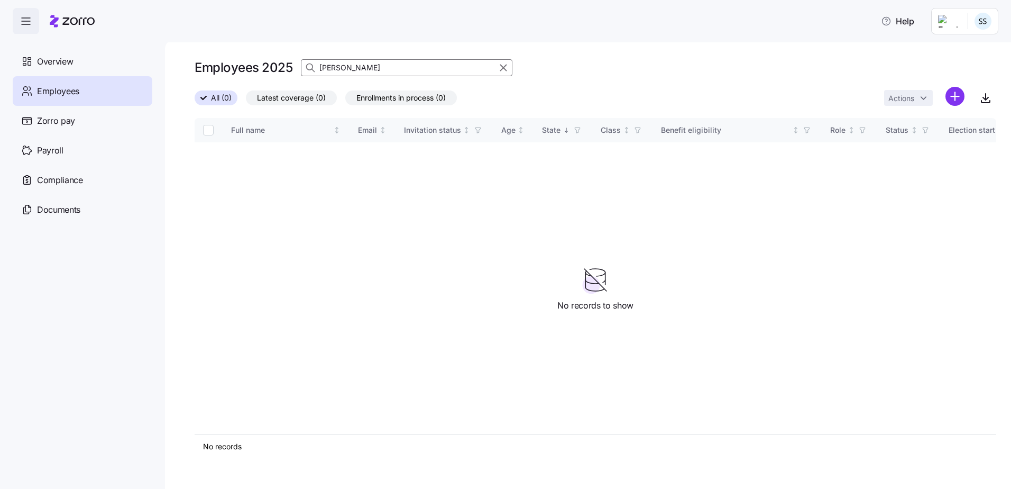
click at [357, 63] on input "[PERSON_NAME]" at bounding box center [406, 67] width 211 height 17
click at [356, 65] on input "[PERSON_NAME]" at bounding box center [406, 67] width 211 height 17
type input "[PERSON_NAME]"
drag, startPoint x: 393, startPoint y: 64, endPoint x: -19, endPoint y: 67, distance: 411.9
click at [0, 67] on html "Help Overview Employees Zorro pay Payroll Compliance Documents Employees 2025 […" at bounding box center [505, 241] width 1011 height 482
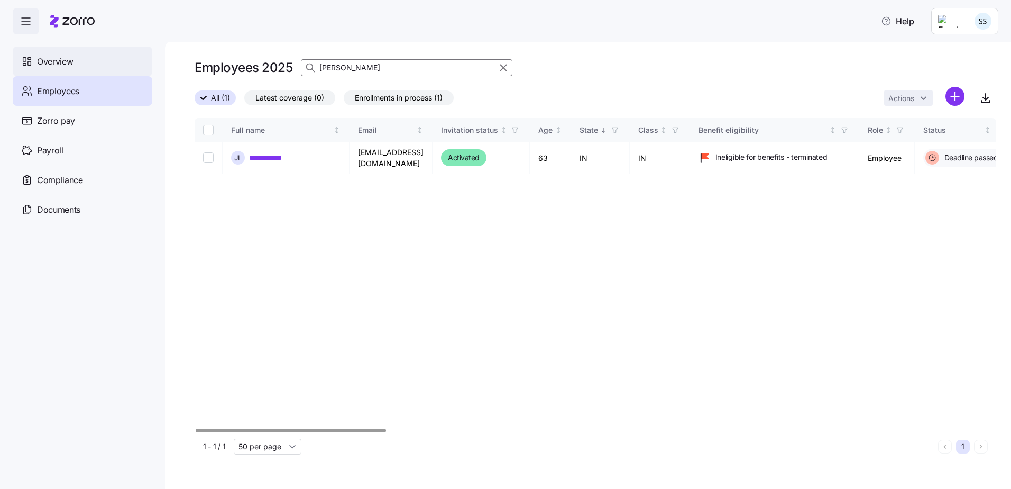
drag, startPoint x: 359, startPoint y: 69, endPoint x: 17, endPoint y: 61, distance: 342.2
click at [36, 61] on div "**********" at bounding box center [505, 241] width 1011 height 482
drag, startPoint x: 349, startPoint y: 69, endPoint x: 116, endPoint y: 73, distance: 232.7
click at [127, 72] on div "**********" at bounding box center [505, 241] width 1011 height 482
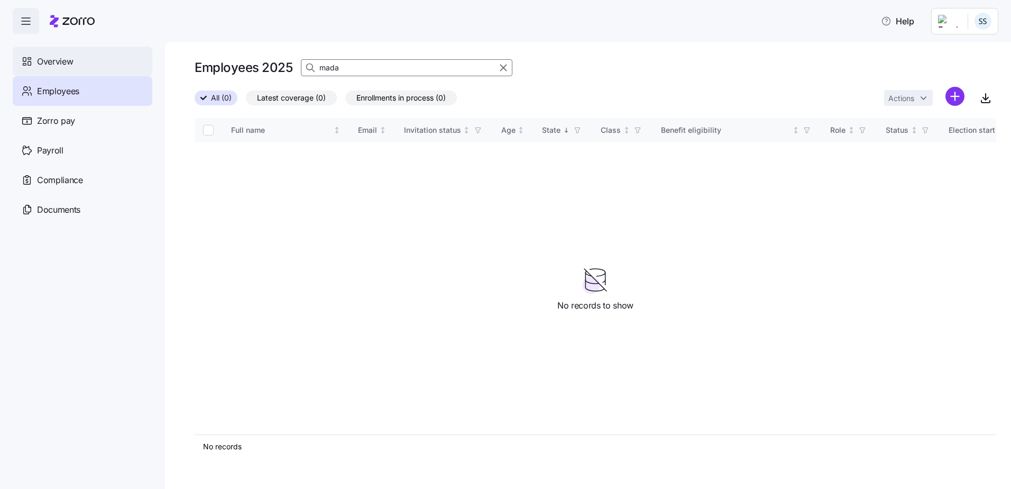
drag, startPoint x: 354, startPoint y: 70, endPoint x: 24, endPoint y: 66, distance: 329.4
click at [59, 61] on div "Help Overview Employees Zorro pay Payroll Compliance Documents Employees 2025 m…" at bounding box center [505, 241] width 1011 height 482
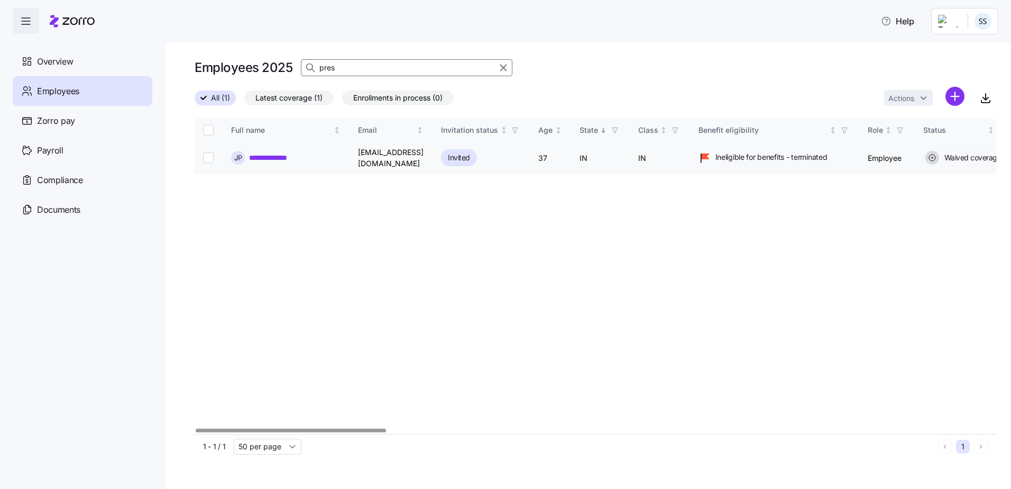
type input "pres"
click at [274, 155] on link "**********" at bounding box center [275, 157] width 52 height 11
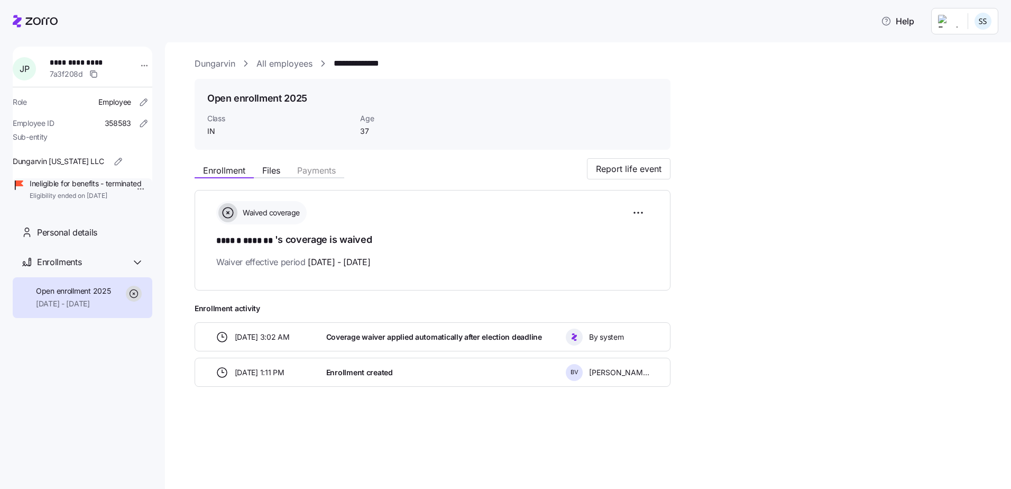
click at [286, 66] on link "All employees" at bounding box center [284, 63] width 56 height 13
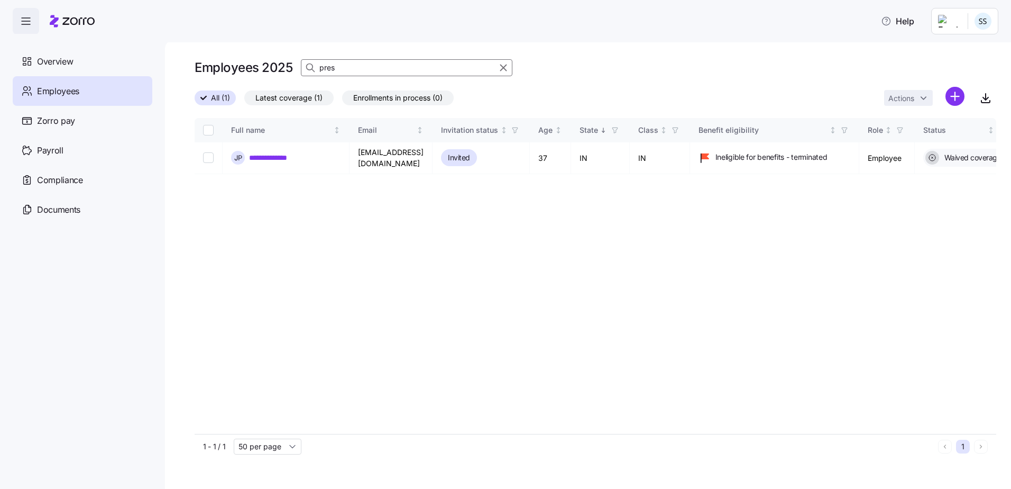
drag, startPoint x: 328, startPoint y: 67, endPoint x: 53, endPoint y: 87, distance: 276.2
click at [53, 87] on div "**********" at bounding box center [505, 241] width 1011 height 482
drag, startPoint x: 354, startPoint y: 66, endPoint x: 143, endPoint y: 65, distance: 211.0
click at [147, 65] on div "**********" at bounding box center [505, 241] width 1011 height 482
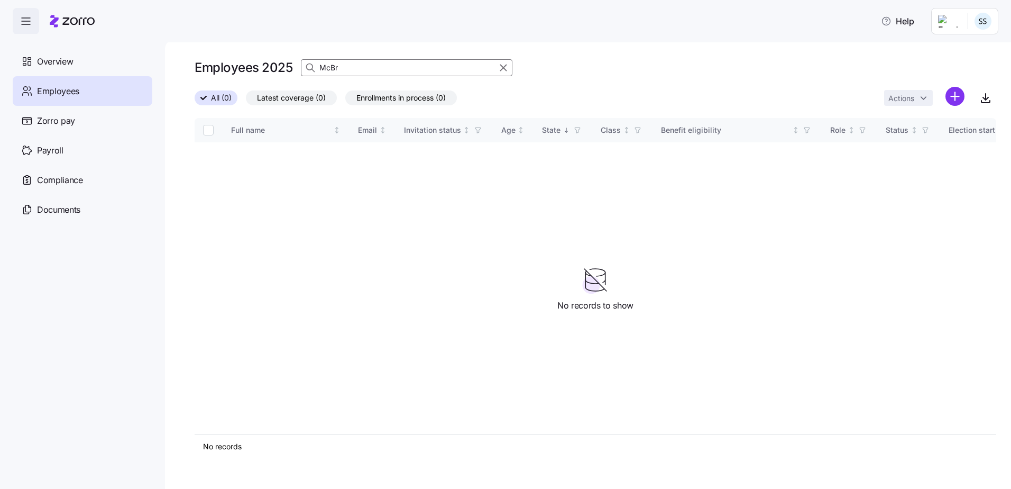
drag, startPoint x: 360, startPoint y: 71, endPoint x: -10, endPoint y: 40, distance: 371.4
click at [0, 40] on html "Help Overview Employees Zorro pay Payroll Compliance Documents Employees 2025 M…" at bounding box center [505, 241] width 1011 height 482
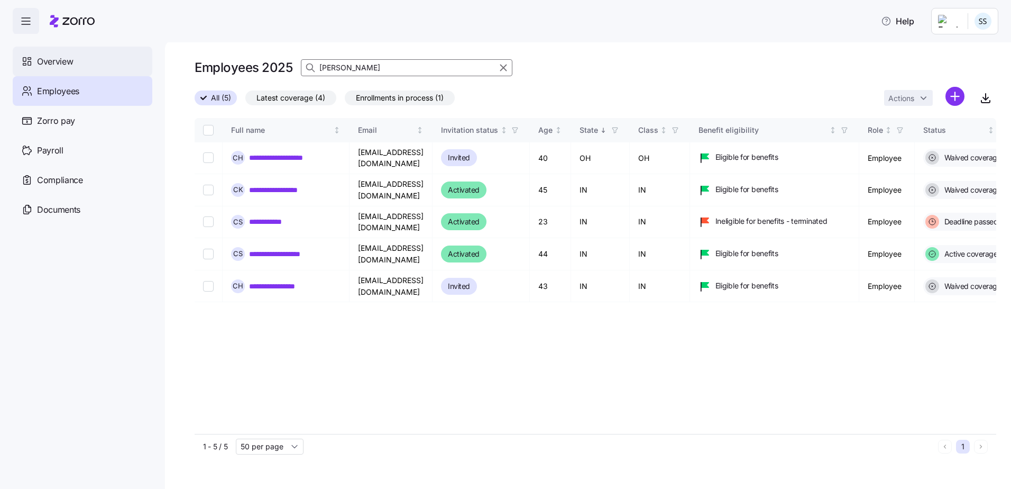
click at [60, 66] on div "**********" at bounding box center [505, 241] width 1011 height 482
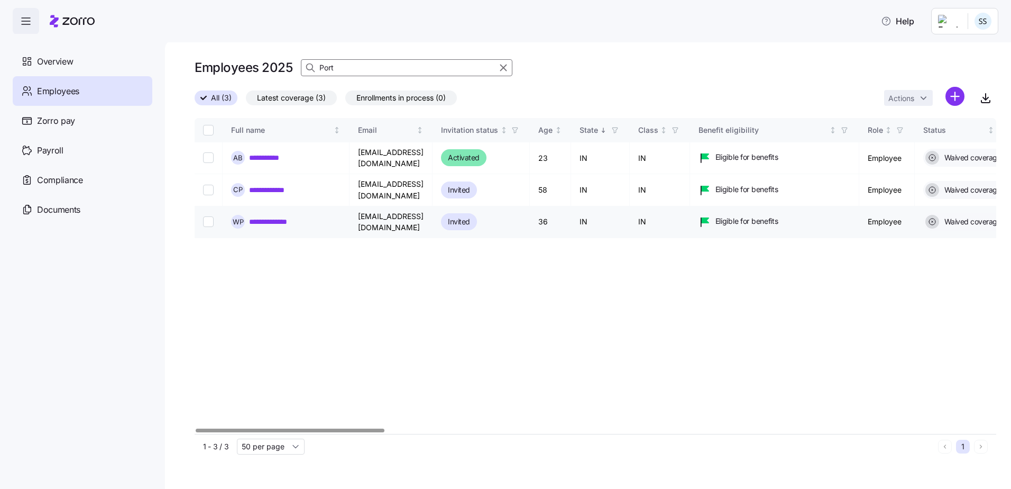
type input "Port"
click at [286, 216] on link "**********" at bounding box center [273, 221] width 49 height 11
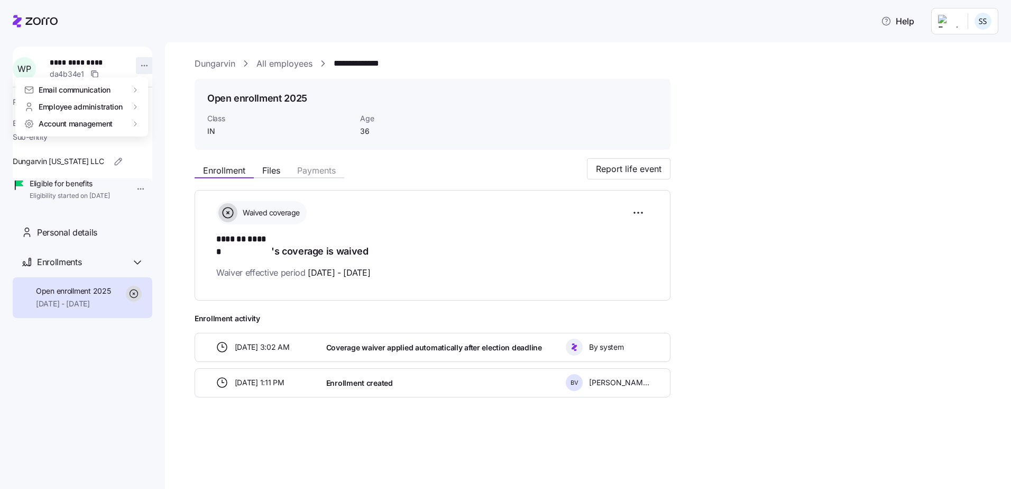
click at [141, 62] on html "**********" at bounding box center [505, 241] width 1011 height 482
click at [163, 107] on div "Terminate employee" at bounding box center [187, 108] width 70 height 12
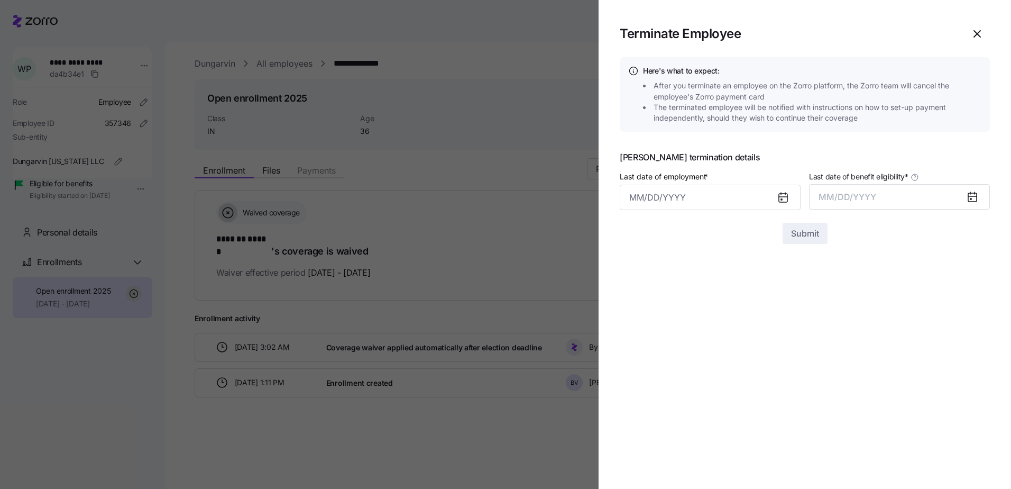
click at [641, 210] on div at bounding box center [805, 216] width 370 height 13
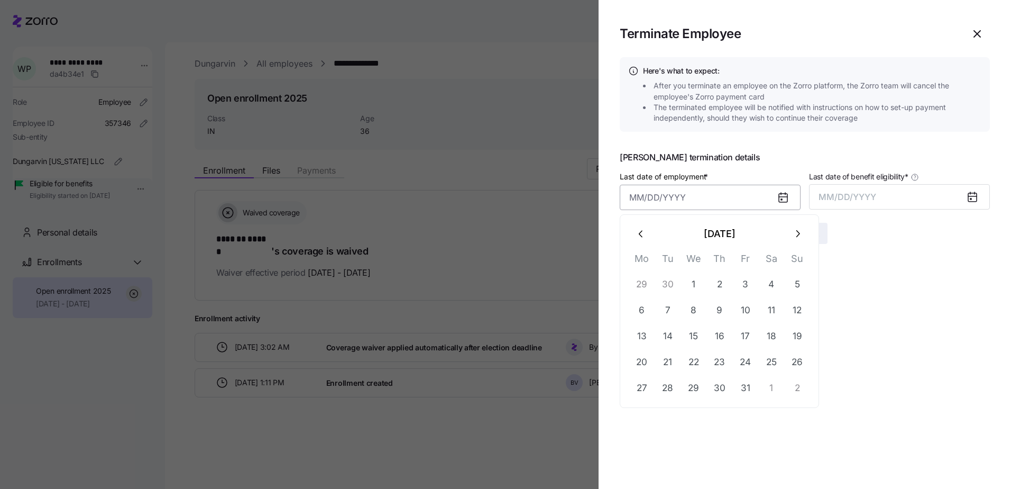
click at [645, 204] on input "Last date of employment *" at bounding box center [710, 197] width 181 height 25
click at [647, 240] on button "button" at bounding box center [641, 233] width 25 height 25
click at [721, 332] on button "18" at bounding box center [719, 336] width 25 height 25
type input "[DATE]"
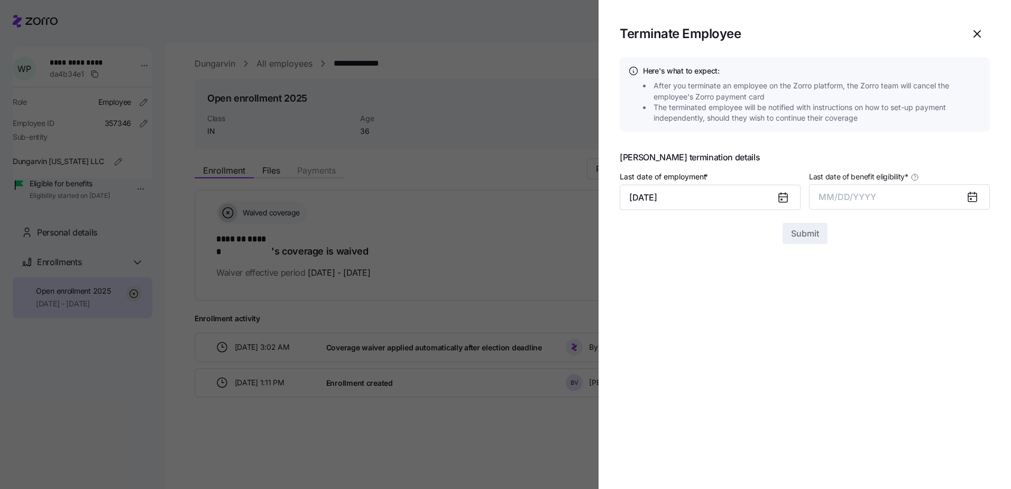
click at [864, 176] on span "Last date of benefit eligibility *" at bounding box center [858, 176] width 99 height 11
click at [864, 184] on button "MM/DD/YYYY" at bounding box center [899, 196] width 181 height 25
click at [863, 189] on button "MM/DD/YYYY" at bounding box center [899, 196] width 181 height 25
click at [845, 204] on button "MM/DD/YYYY" at bounding box center [899, 196] width 181 height 25
click at [847, 330] on button "Oct" at bounding box center [848, 340] width 60 height 25
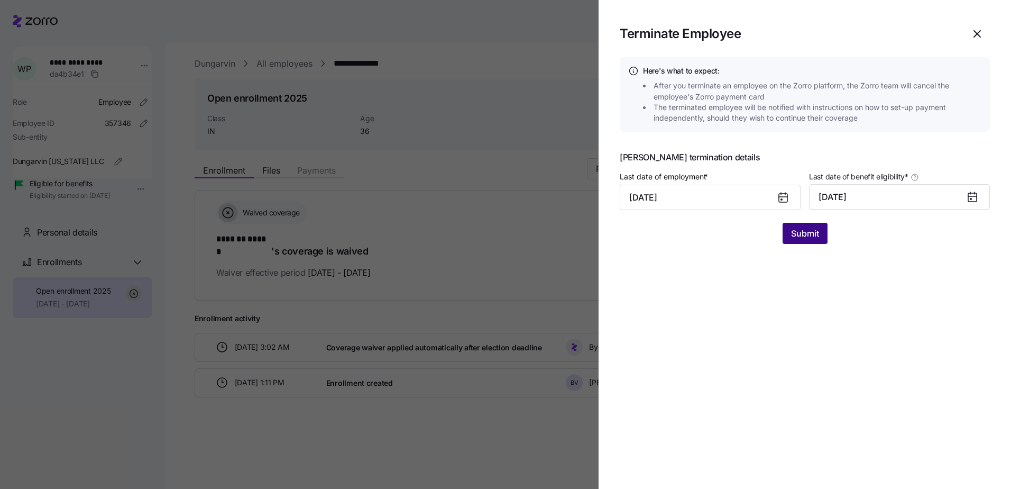
click at [809, 241] on button "Submit" at bounding box center [804, 233] width 45 height 21
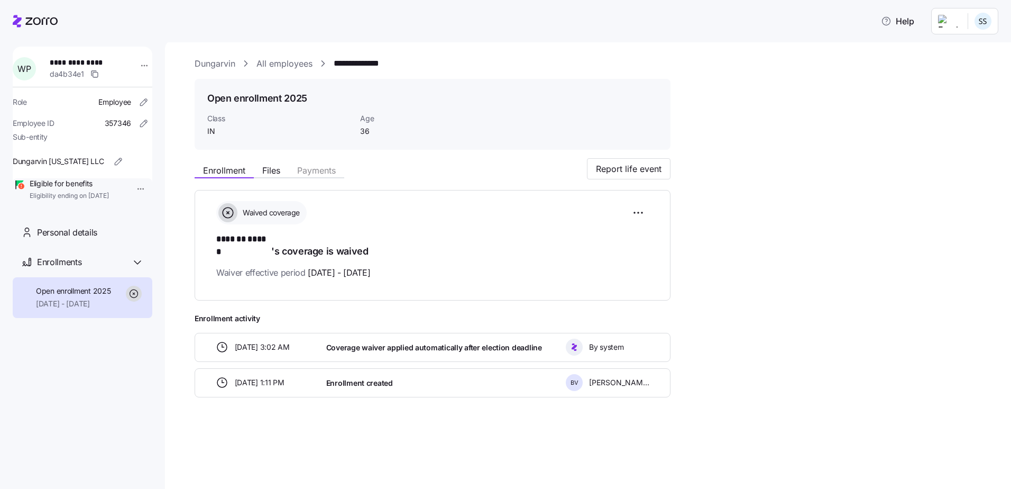
click at [302, 59] on link "All employees" at bounding box center [284, 63] width 56 height 13
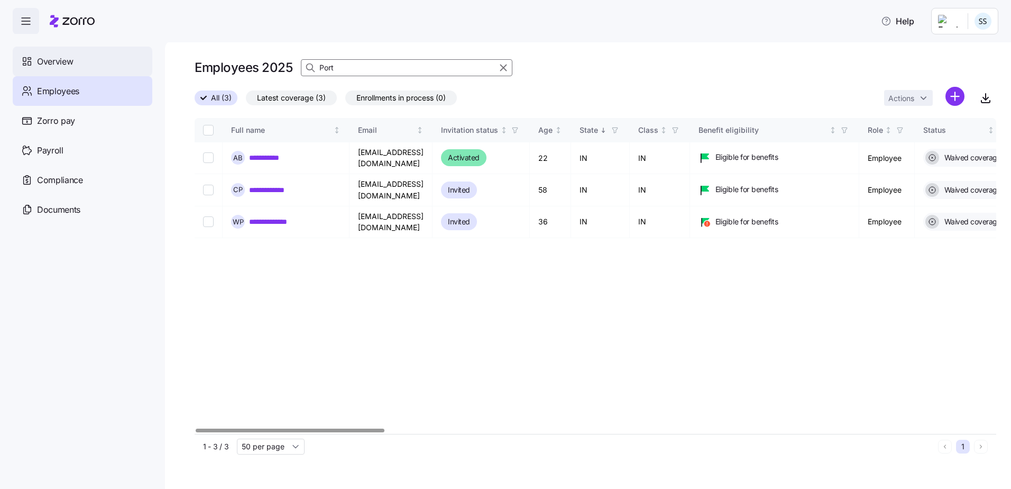
drag, startPoint x: 351, startPoint y: 68, endPoint x: 111, endPoint y: 72, distance: 240.1
click at [147, 69] on div "**********" at bounding box center [505, 241] width 1011 height 482
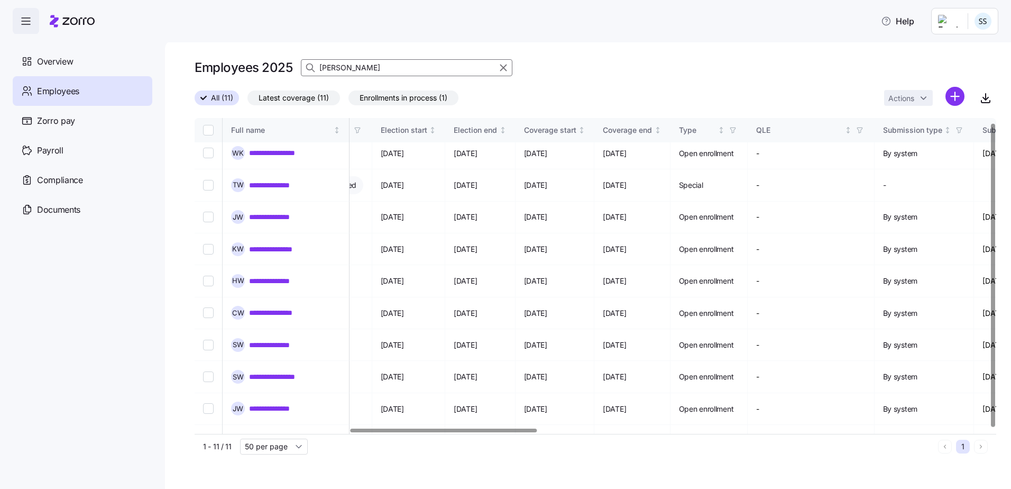
scroll to position [5, 664]
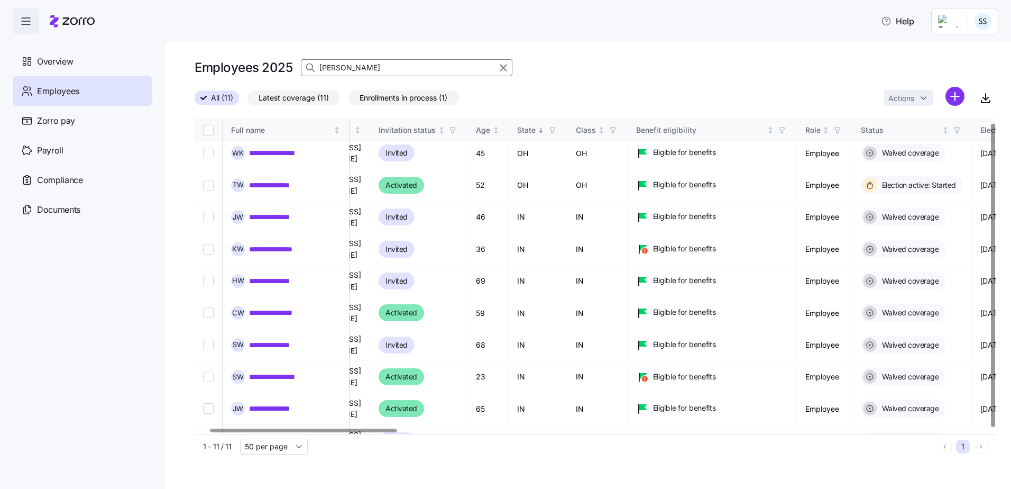
click at [391, 428] on div at bounding box center [303, 430] width 187 height 4
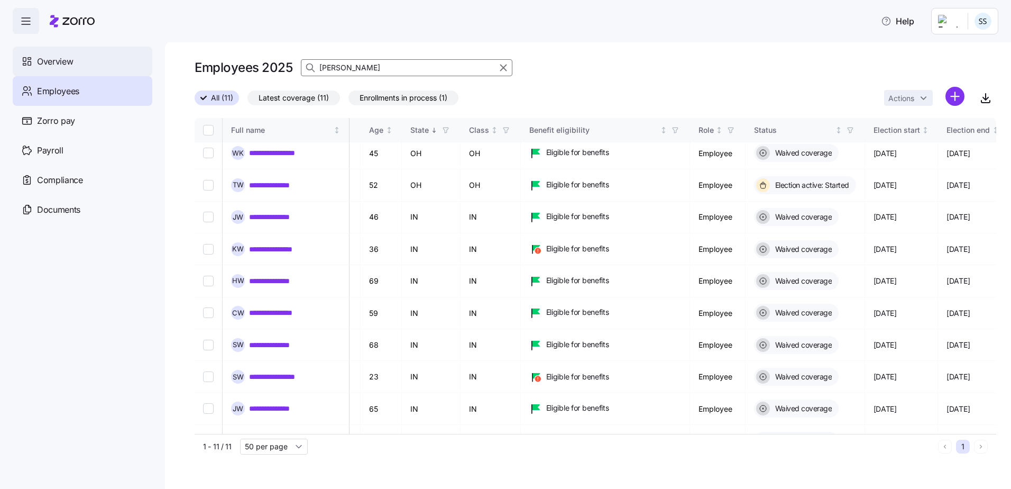
drag, startPoint x: 302, startPoint y: 67, endPoint x: 35, endPoint y: 72, distance: 266.5
click at [93, 67] on div "**********" at bounding box center [505, 241] width 1011 height 482
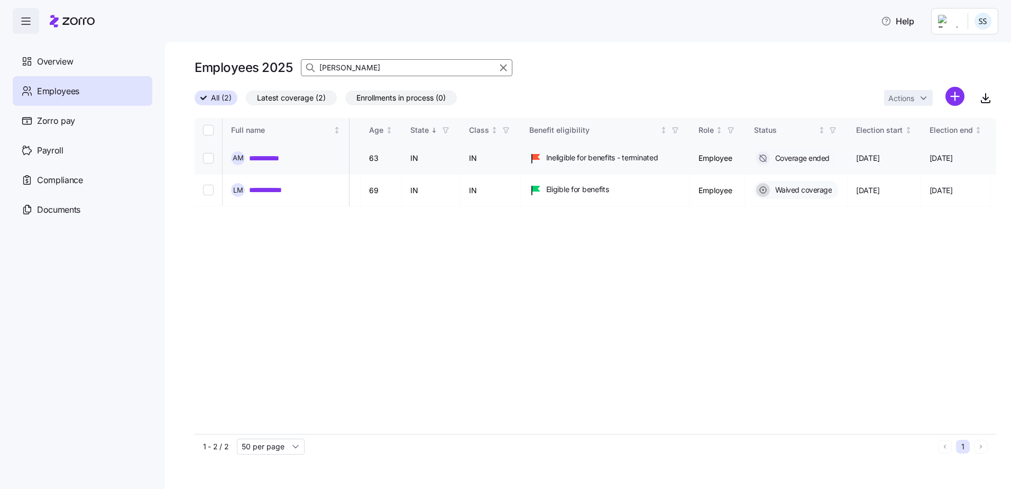
scroll to position [0, 169]
type input "[PERSON_NAME]"
drag, startPoint x: 355, startPoint y: 72, endPoint x: 19, endPoint y: 68, distance: 335.8
click at [169, 71] on div "**********" at bounding box center [588, 264] width 846 height 448
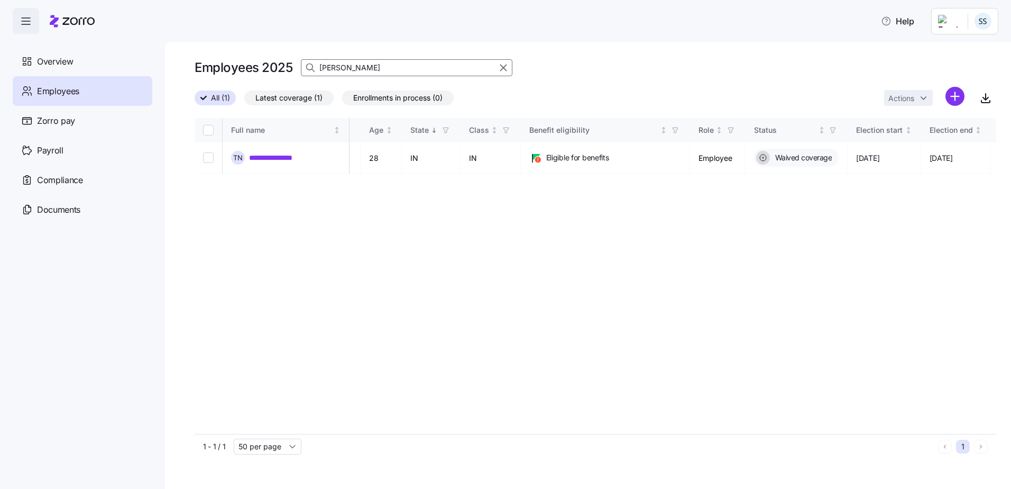
type input "[PERSON_NAME]"
drag, startPoint x: 344, startPoint y: 66, endPoint x: 60, endPoint y: 52, distance: 284.3
click at [60, 52] on div "**********" at bounding box center [505, 241] width 1011 height 482
type input "girsh"
drag, startPoint x: 422, startPoint y: 57, endPoint x: 367, endPoint y: 75, distance: 57.9
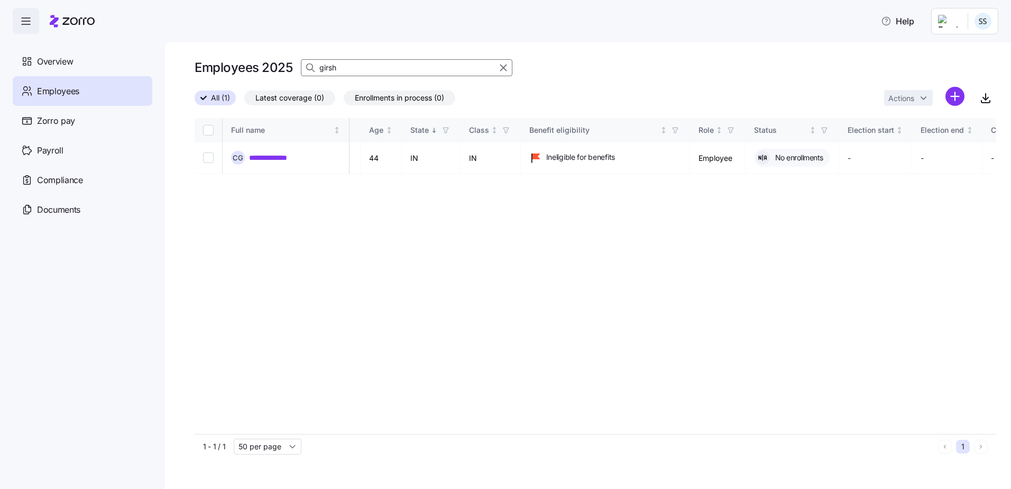
click at [367, 75] on div "Employees 2025 girsh" at bounding box center [596, 67] width 802 height 21
drag, startPoint x: 140, startPoint y: 74, endPoint x: 93, endPoint y: 74, distance: 47.1
click at [123, 75] on div "**********" at bounding box center [505, 241] width 1011 height 482
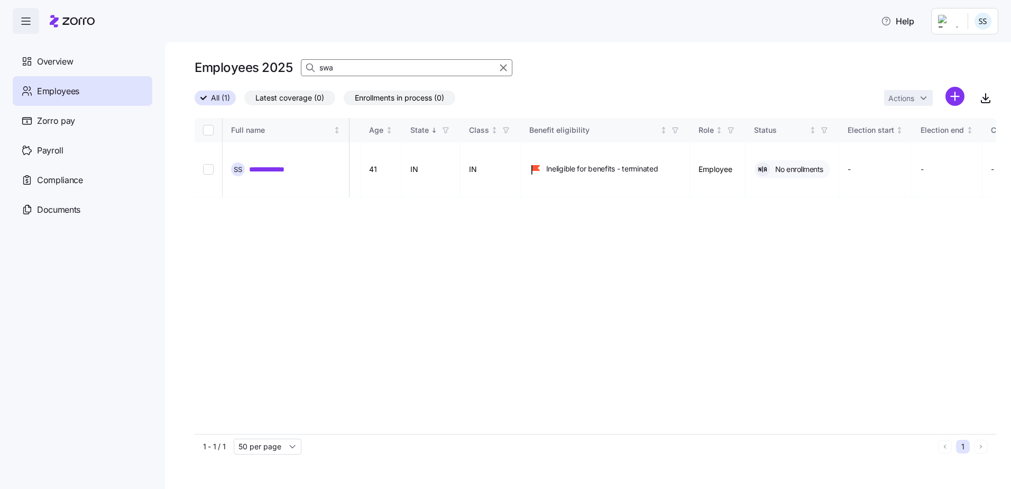
click at [354, 80] on div "Employees 2025 swa" at bounding box center [596, 72] width 802 height 30
drag, startPoint x: 348, startPoint y: 65, endPoint x: 18, endPoint y: 60, distance: 330.0
click at [125, 75] on div "**********" at bounding box center [505, 241] width 1011 height 482
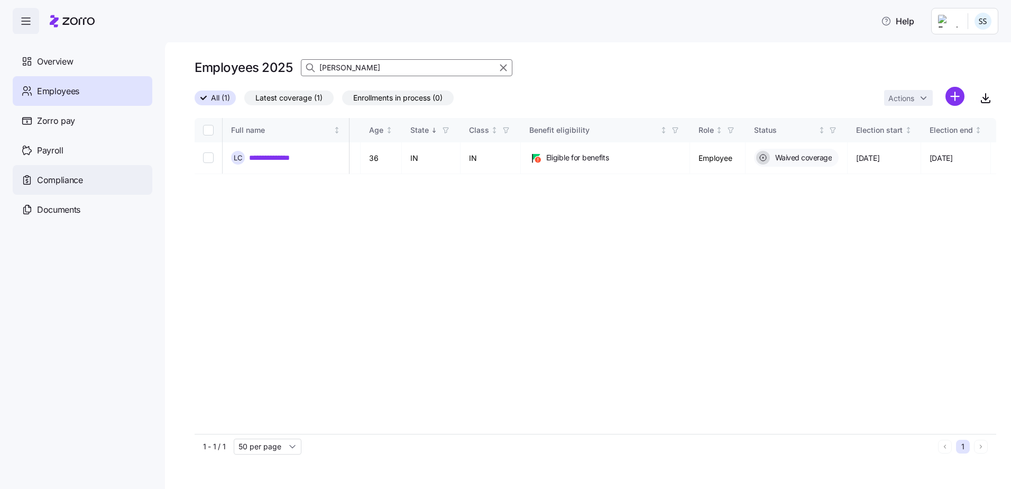
type input "[PERSON_NAME]"
drag, startPoint x: 347, startPoint y: 69, endPoint x: 66, endPoint y: 81, distance: 281.5
click at [66, 81] on div "**********" at bounding box center [505, 241] width 1011 height 482
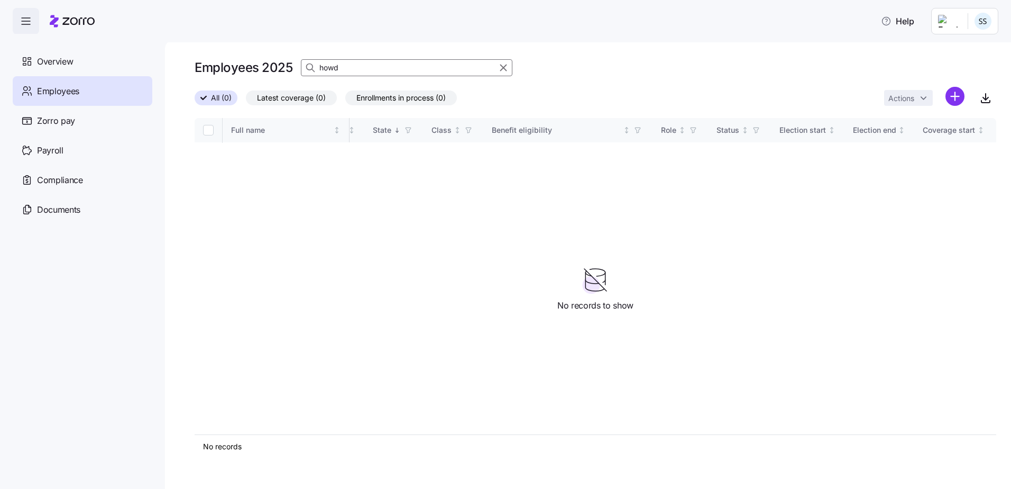
type input "howd"
drag, startPoint x: 355, startPoint y: 66, endPoint x: 45, endPoint y: 84, distance: 310.3
click at [156, 68] on div "Help Overview Employees Zorro pay Payroll Compliance Documents Employees 2025 h…" at bounding box center [505, 241] width 1011 height 482
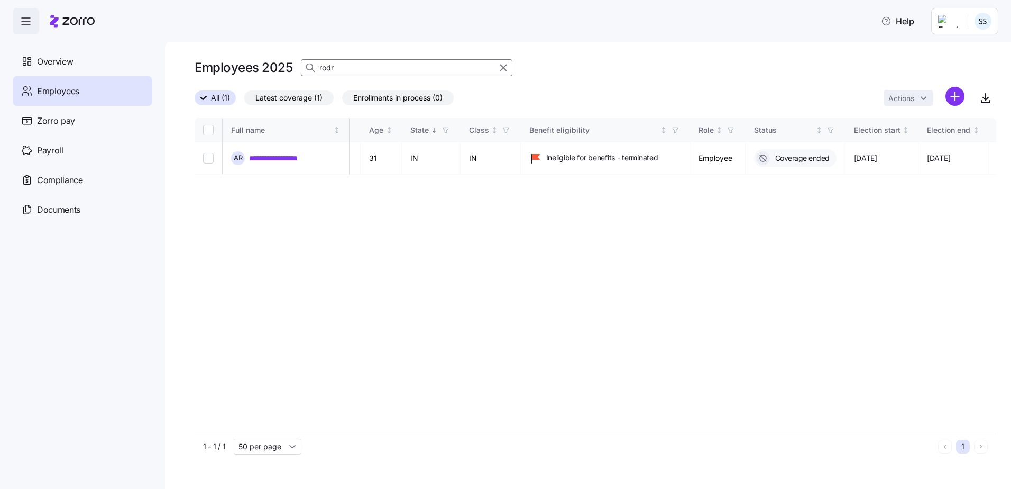
type input "rodr"
